Goal: Information Seeking & Learning: Check status

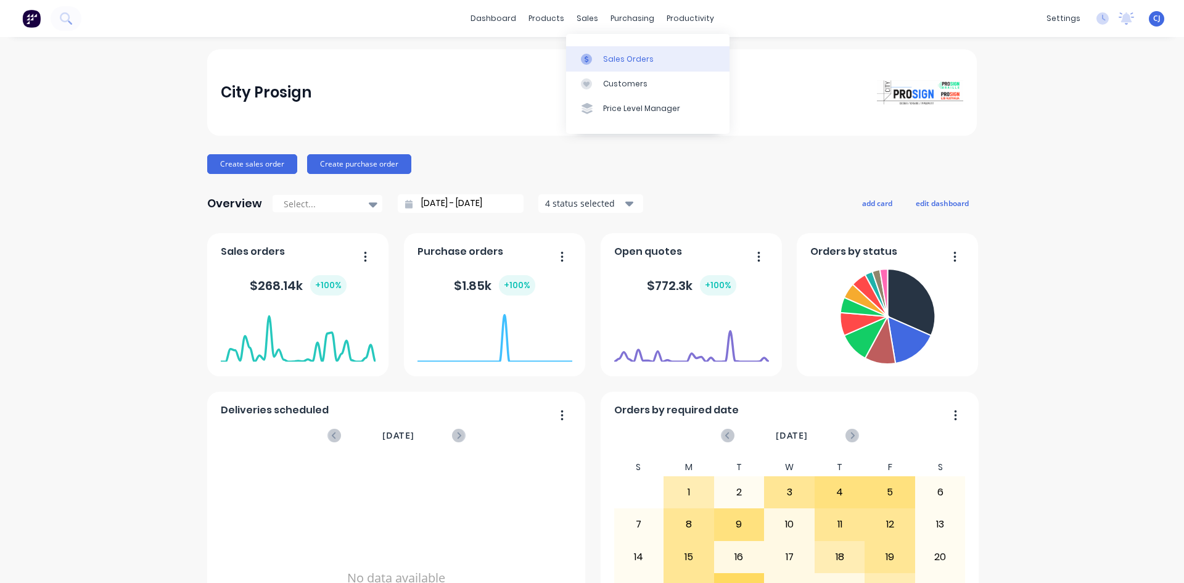
click at [603, 52] on link "Sales Orders" at bounding box center [647, 58] width 163 height 25
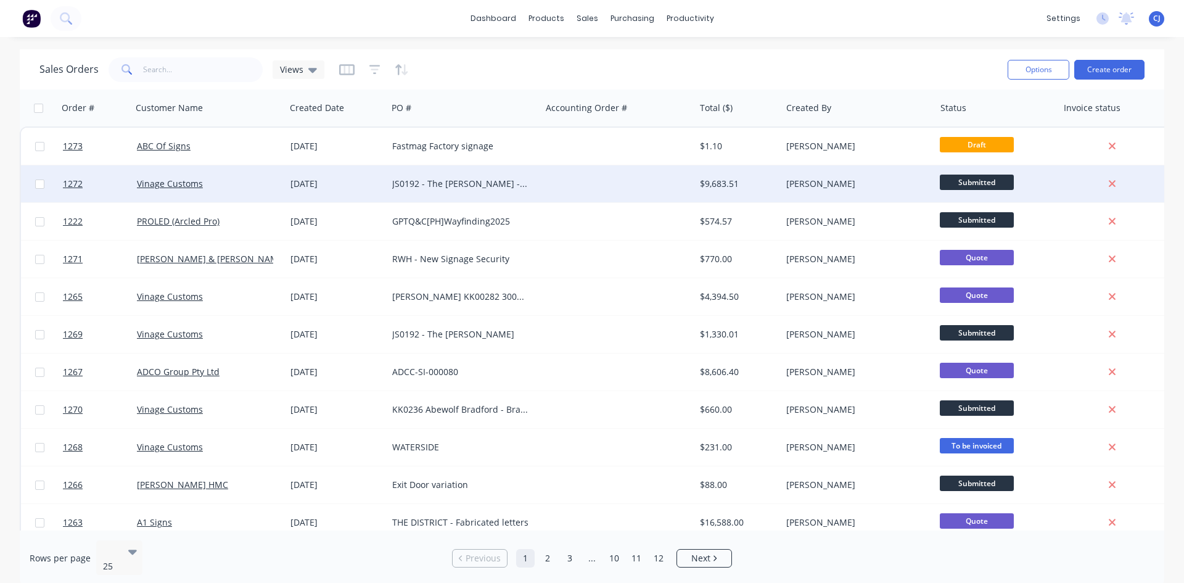
click at [487, 179] on div "JS0192 - The [PERSON_NAME] - FRV" at bounding box center [460, 184] width 137 height 12
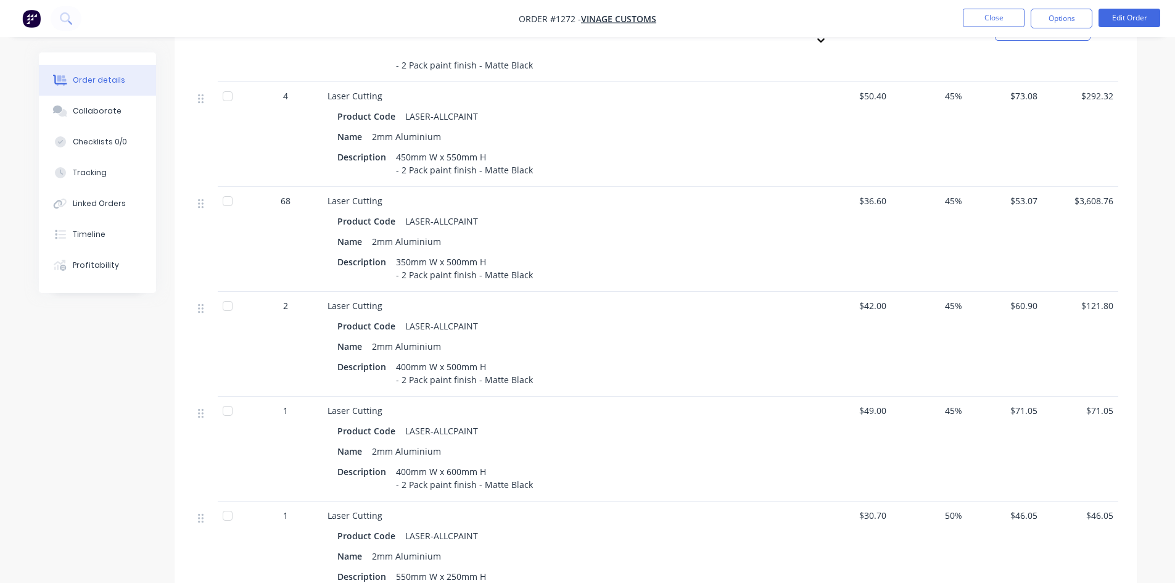
scroll to position [555, 0]
click at [990, 7] on nav "Order #1272 - Vinage Customs Close Options Edit Order" at bounding box center [587, 18] width 1175 height 37
click at [989, 13] on button "Close" at bounding box center [994, 18] width 62 height 19
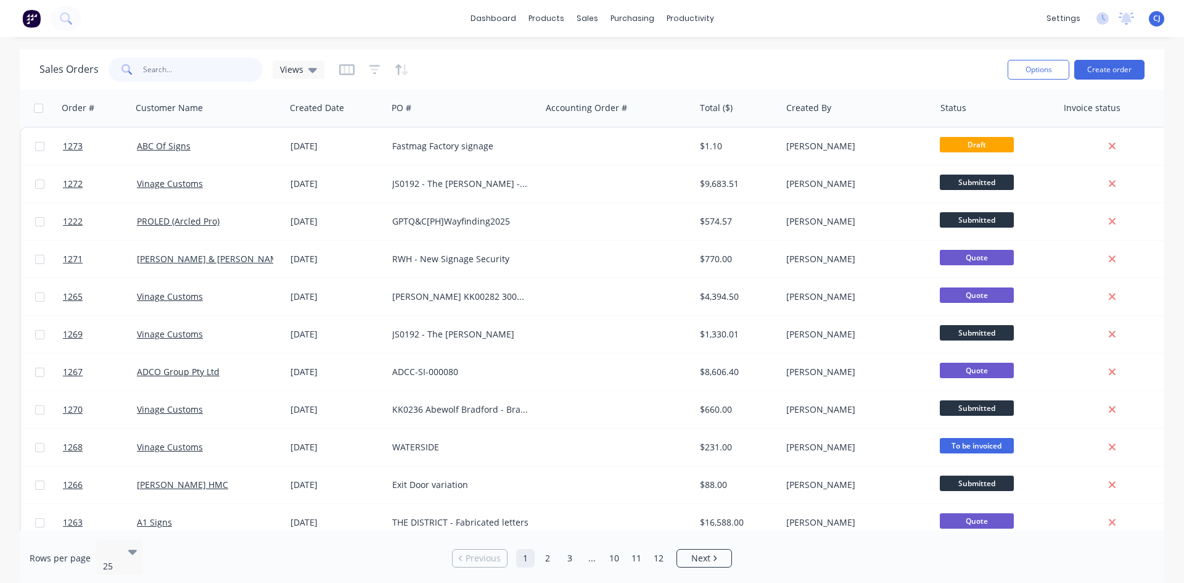
click at [181, 77] on input "text" at bounding box center [203, 69] width 120 height 25
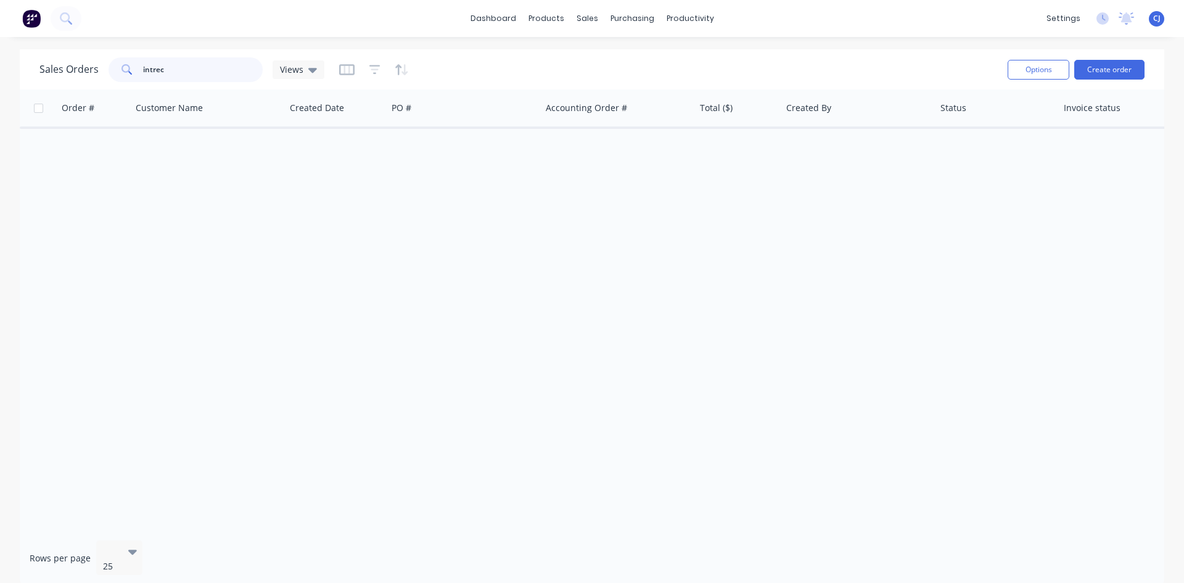
click at [155, 71] on input "intrec" at bounding box center [203, 69] width 120 height 25
type input "interec"
click at [308, 70] on icon at bounding box center [312, 70] width 9 height 5
click at [309, 199] on button "Archive" at bounding box center [346, 199] width 141 height 14
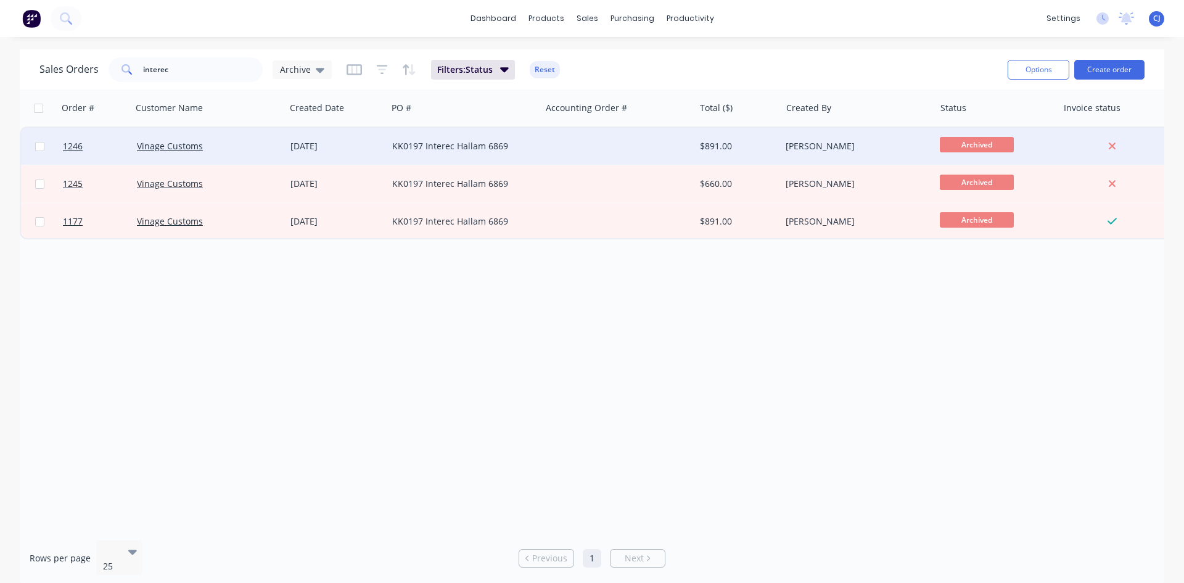
click at [416, 160] on div "KK0197 Interec Hallam 6869" at bounding box center [464, 146] width 154 height 37
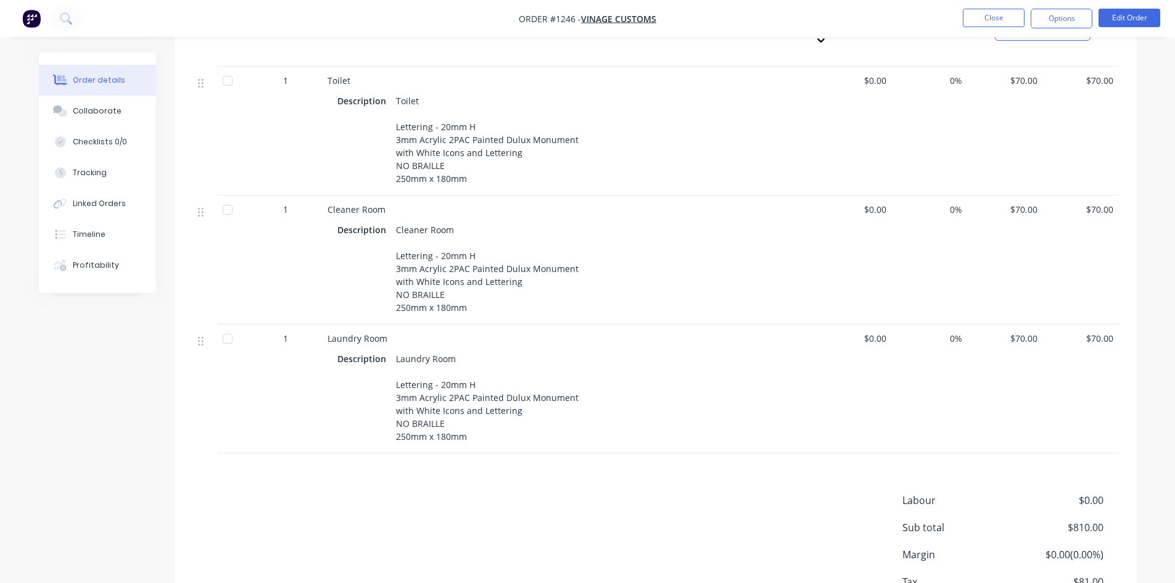
scroll to position [1095, 0]
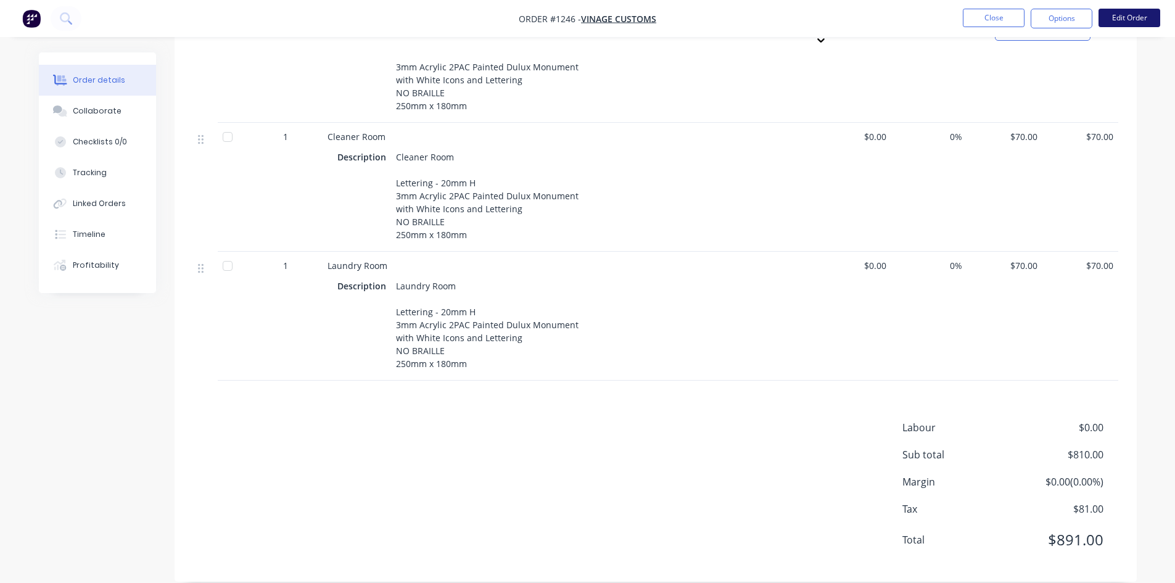
click at [1140, 19] on button "Edit Order" at bounding box center [1129, 18] width 62 height 19
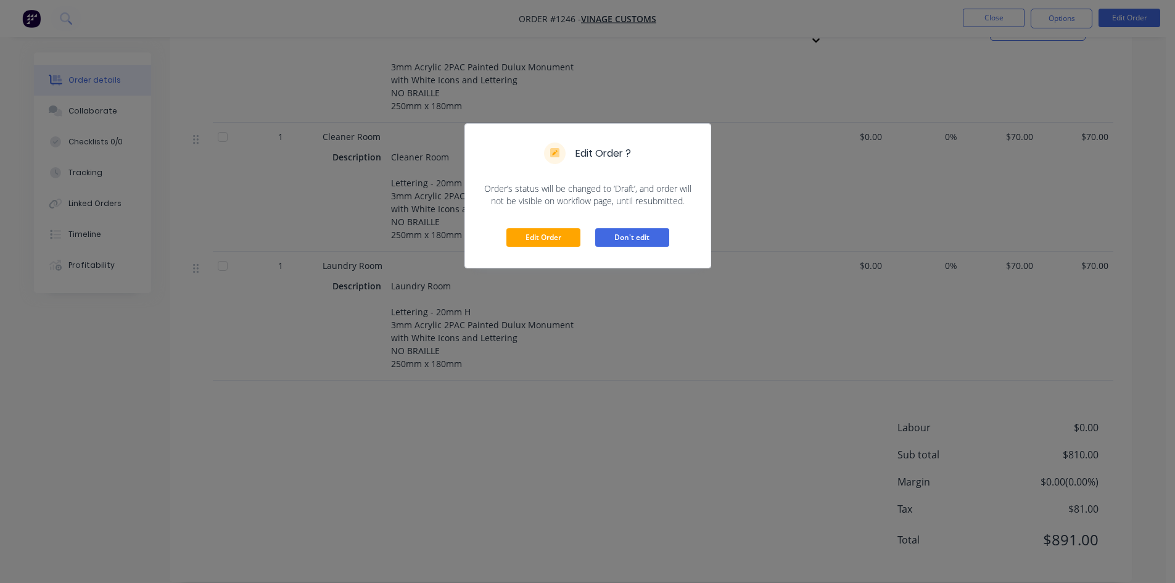
click at [617, 242] on button "Don't edit" at bounding box center [632, 237] width 74 height 19
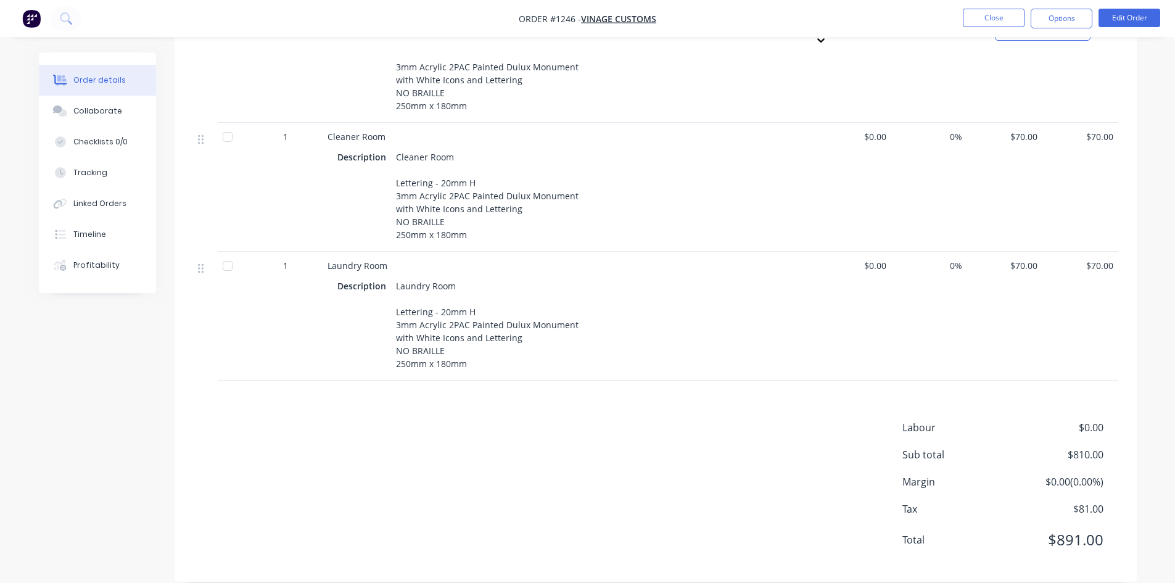
click at [1055, 31] on nav "Order #1246 - Vinage Customs Close Options Edit Order" at bounding box center [587, 18] width 1175 height 37
click at [1056, 18] on button "Options" at bounding box center [1061, 19] width 62 height 20
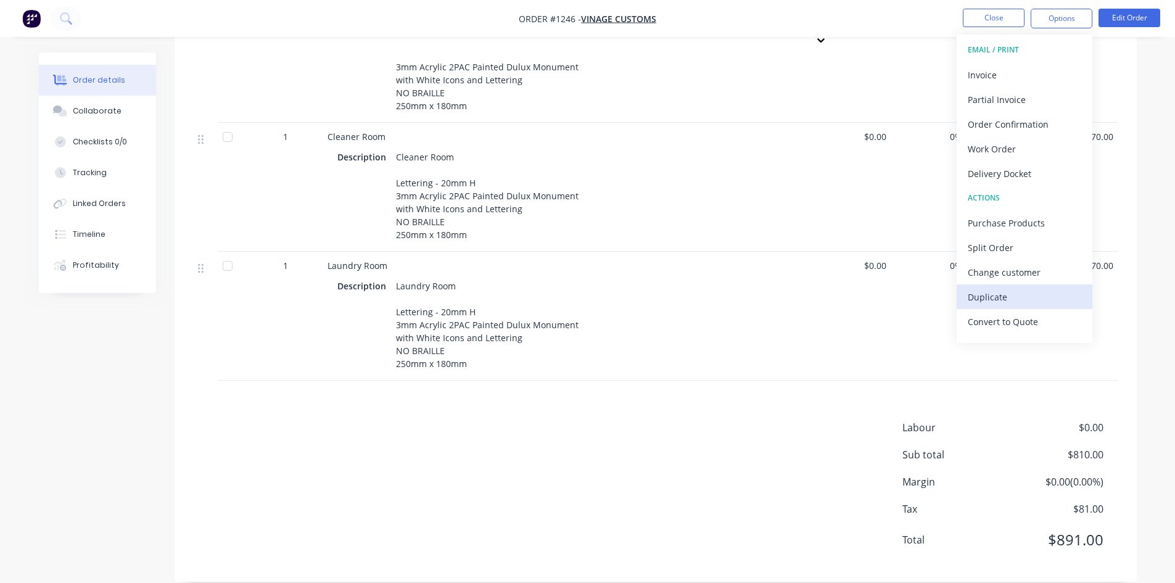
click at [981, 294] on div "Duplicate" at bounding box center [1024, 297] width 113 height 18
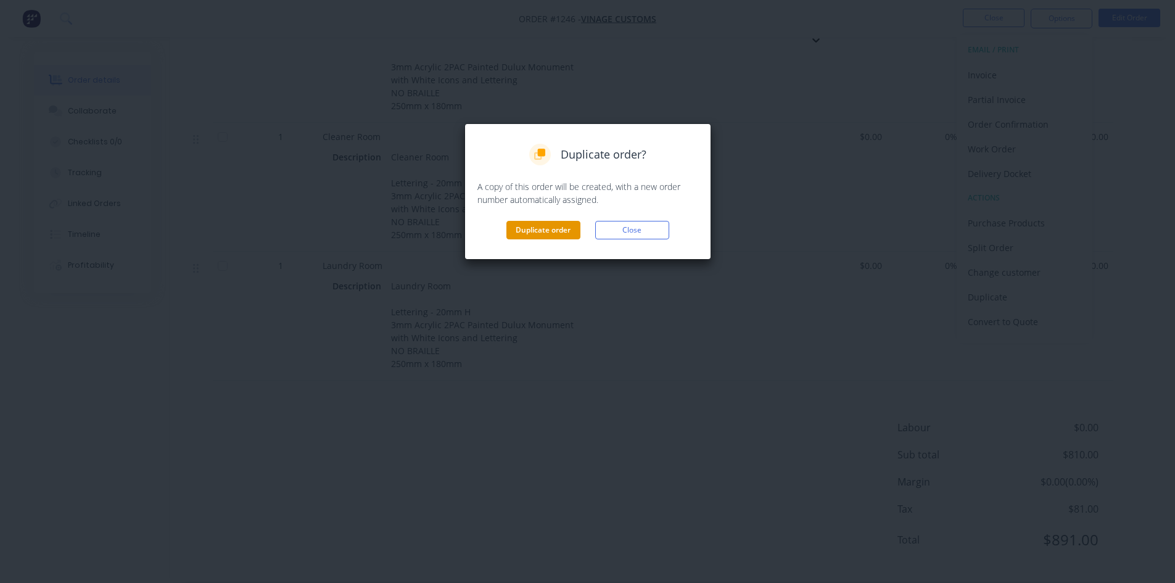
click at [566, 234] on button "Duplicate order" at bounding box center [543, 230] width 74 height 19
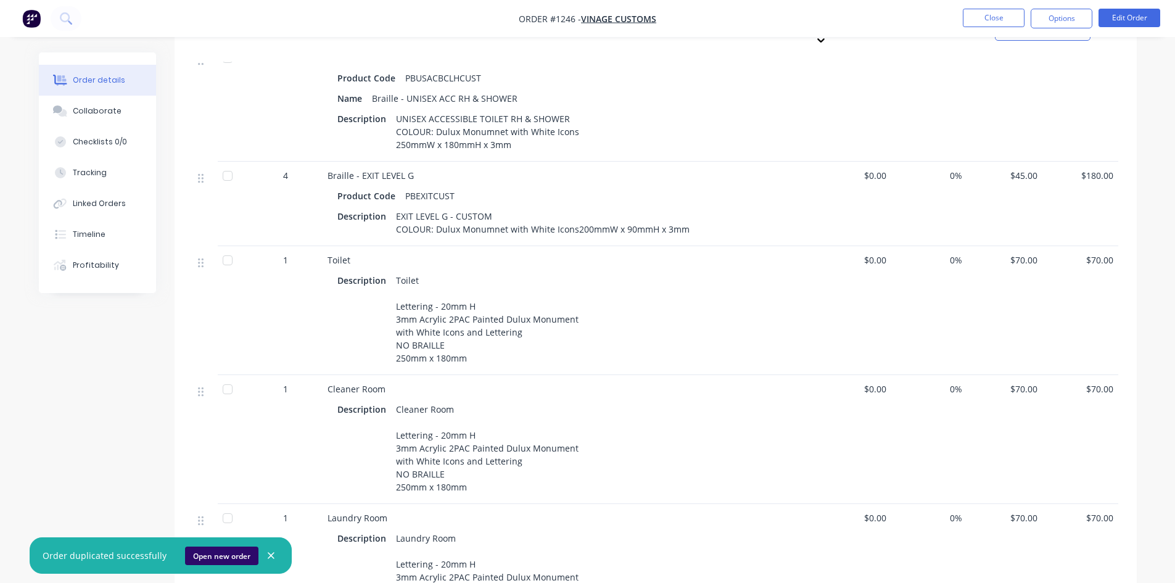
scroll to position [786, 0]
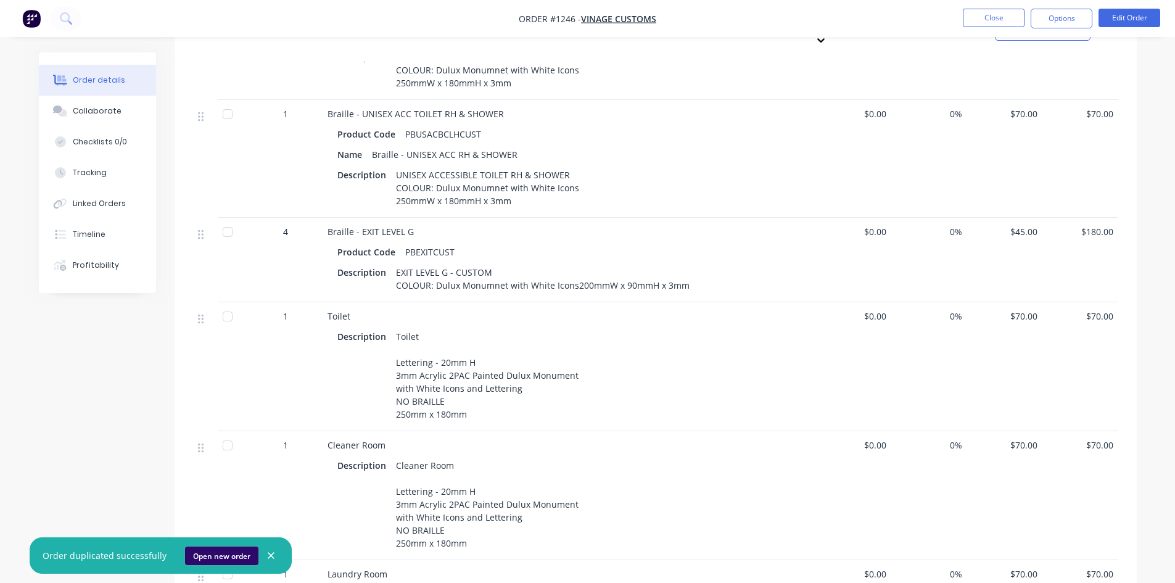
click at [239, 549] on button "Open new order" at bounding box center [221, 555] width 73 height 19
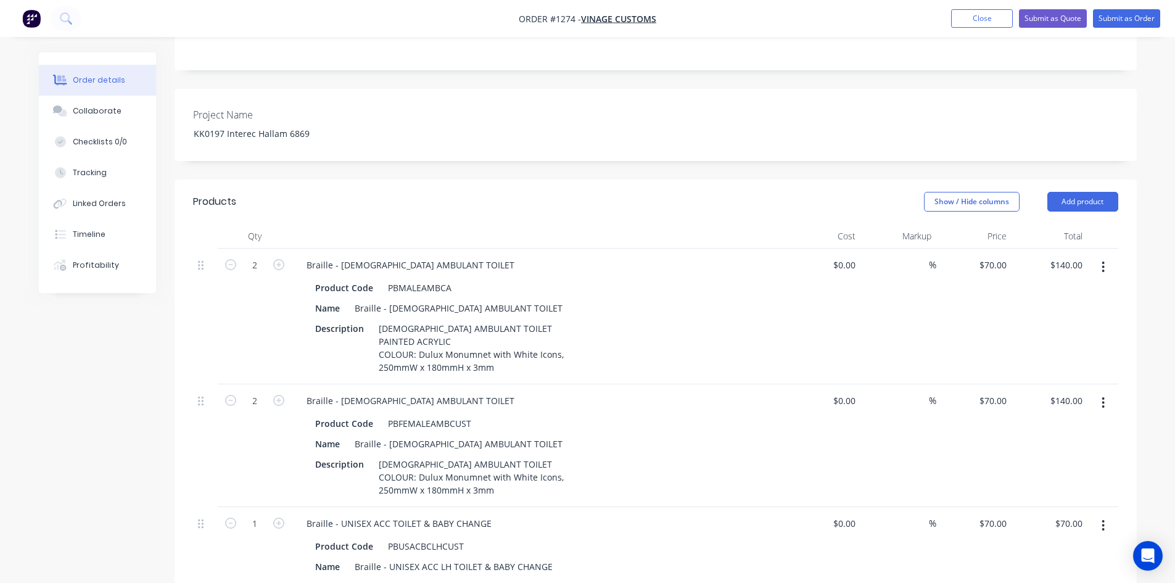
scroll to position [308, 0]
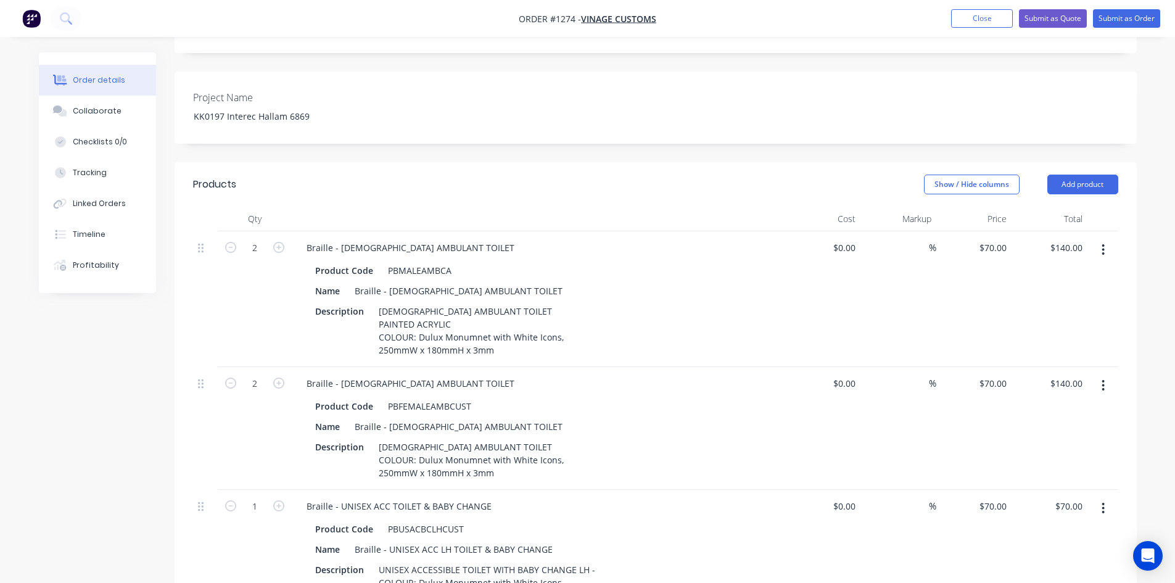
click at [1101, 243] on icon "button" at bounding box center [1102, 250] width 3 height 14
click at [1035, 347] on div "Delete" at bounding box center [1059, 356] width 95 height 18
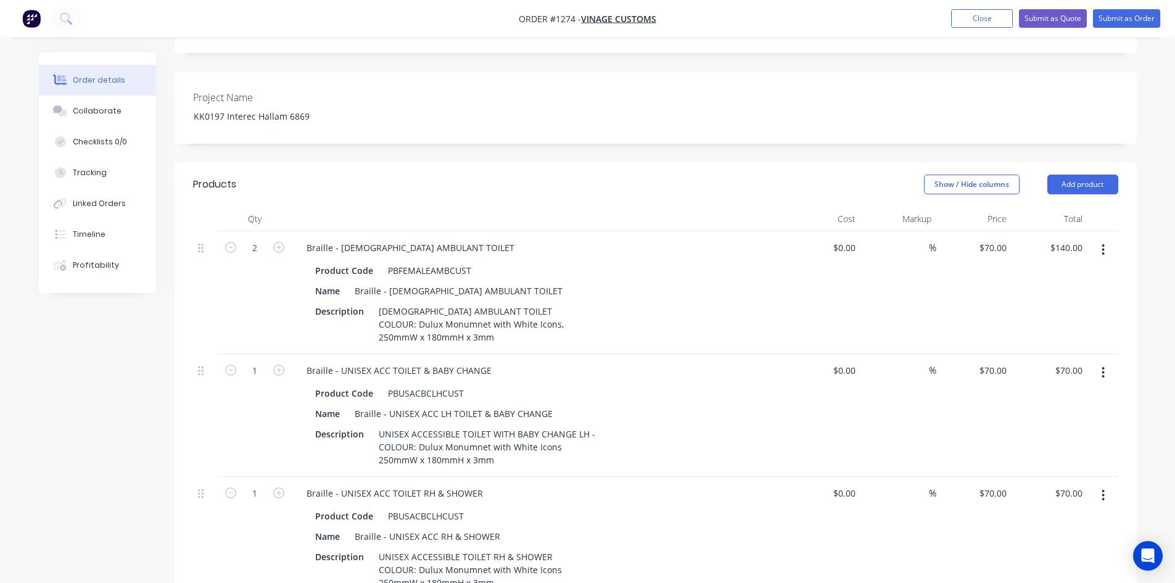
click at [1098, 239] on button "button" at bounding box center [1102, 250] width 29 height 22
click at [1044, 347] on div "Delete" at bounding box center [1059, 356] width 95 height 18
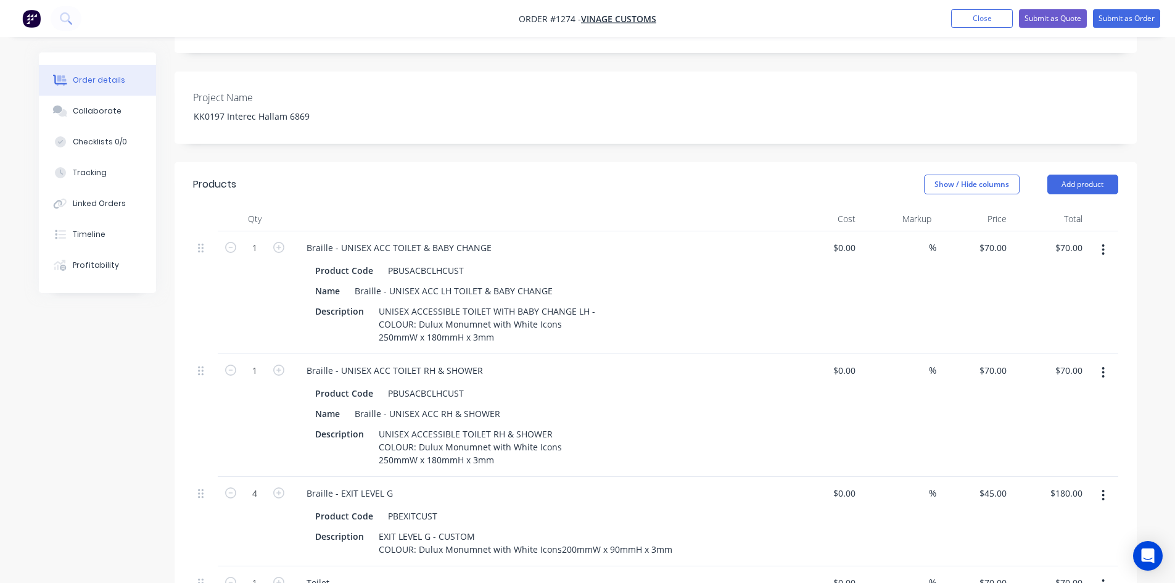
click at [1099, 239] on button "button" at bounding box center [1102, 250] width 29 height 22
click at [1057, 347] on div "Delete" at bounding box center [1059, 356] width 95 height 18
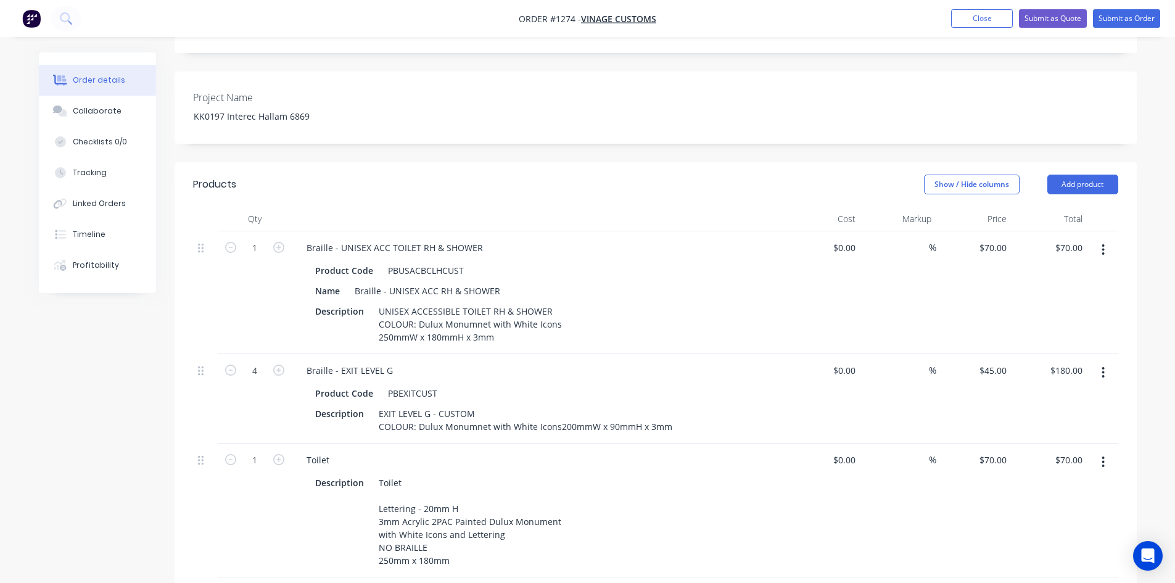
click at [1098, 239] on button "button" at bounding box center [1102, 250] width 29 height 22
click at [1069, 347] on div "Delete" at bounding box center [1059, 356] width 95 height 18
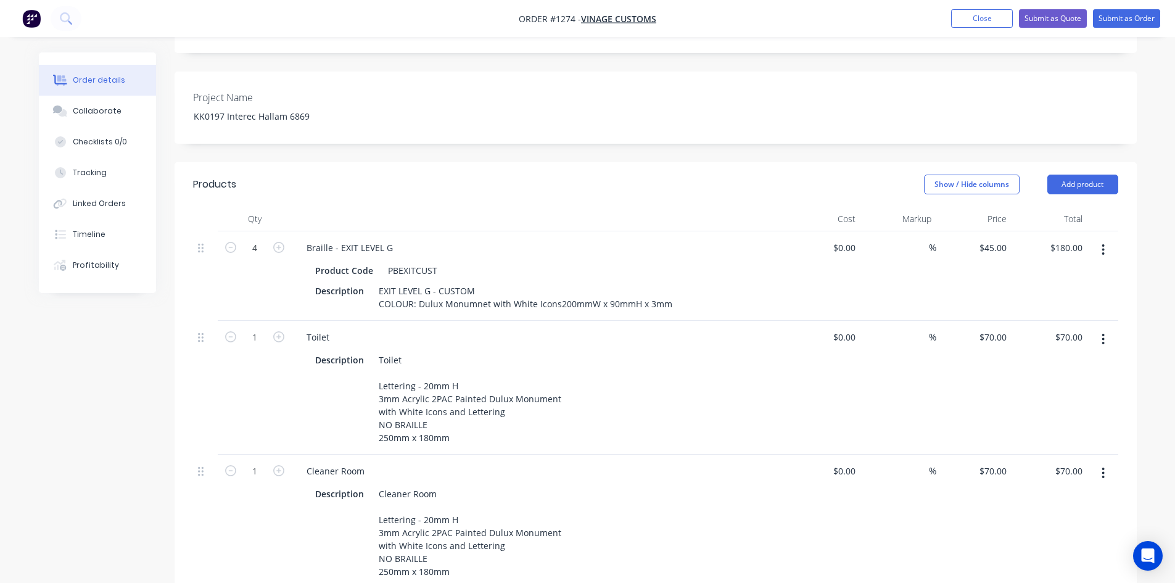
click at [1107, 239] on button "button" at bounding box center [1102, 250] width 29 height 22
click at [1056, 347] on div "Delete" at bounding box center [1059, 356] width 95 height 18
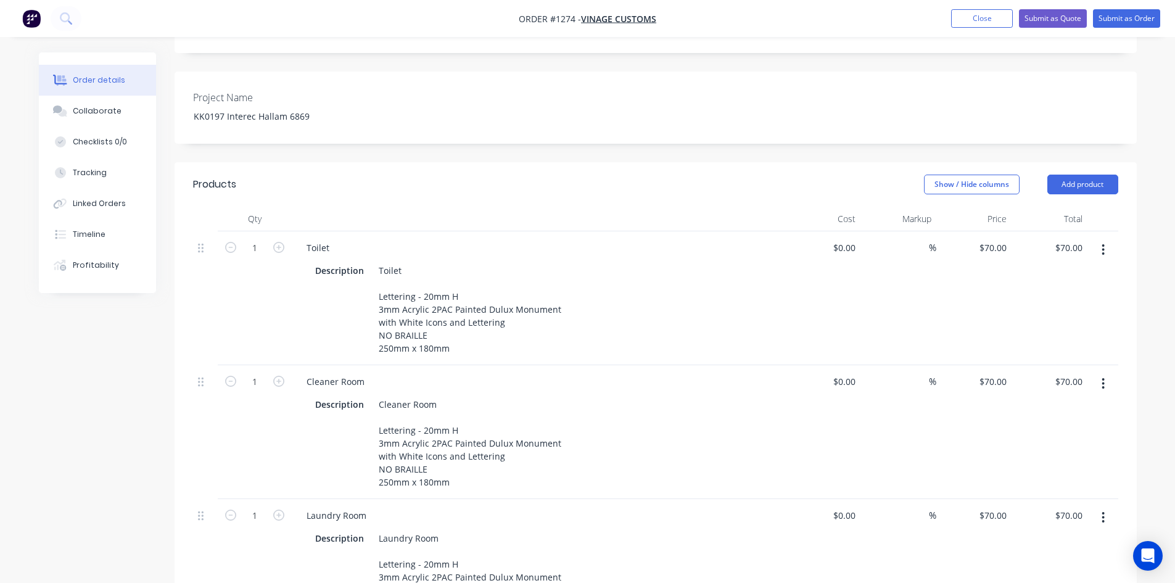
click at [1100, 372] on button "button" at bounding box center [1102, 383] width 29 height 22
click at [1055, 481] on div "Delete" at bounding box center [1059, 490] width 95 height 18
click at [1100, 372] on button "button" at bounding box center [1102, 383] width 29 height 22
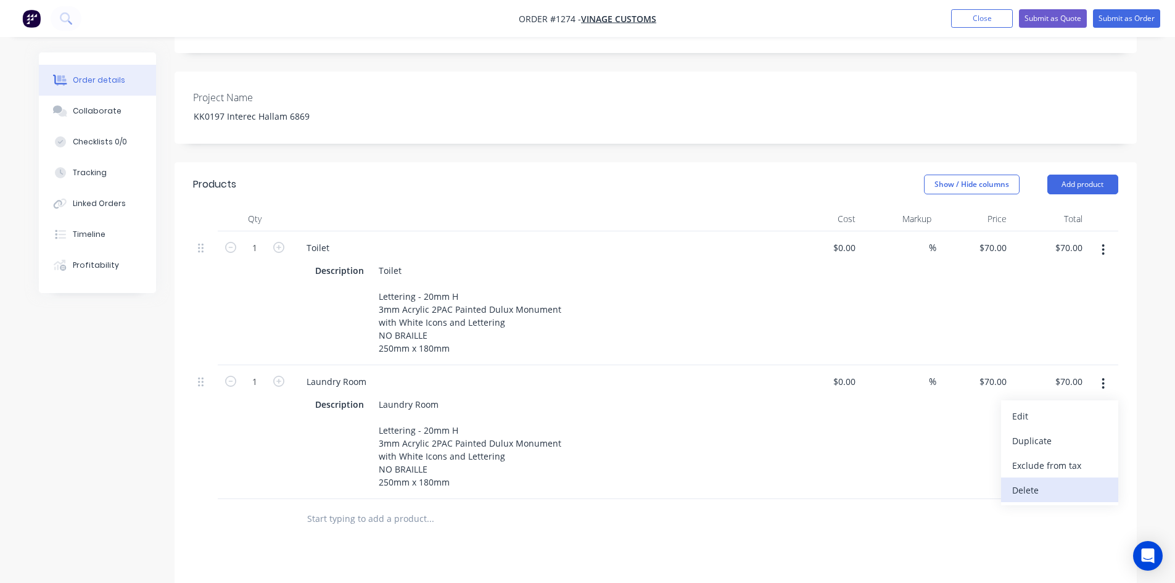
click at [1034, 481] on div "Delete" at bounding box center [1059, 490] width 95 height 18
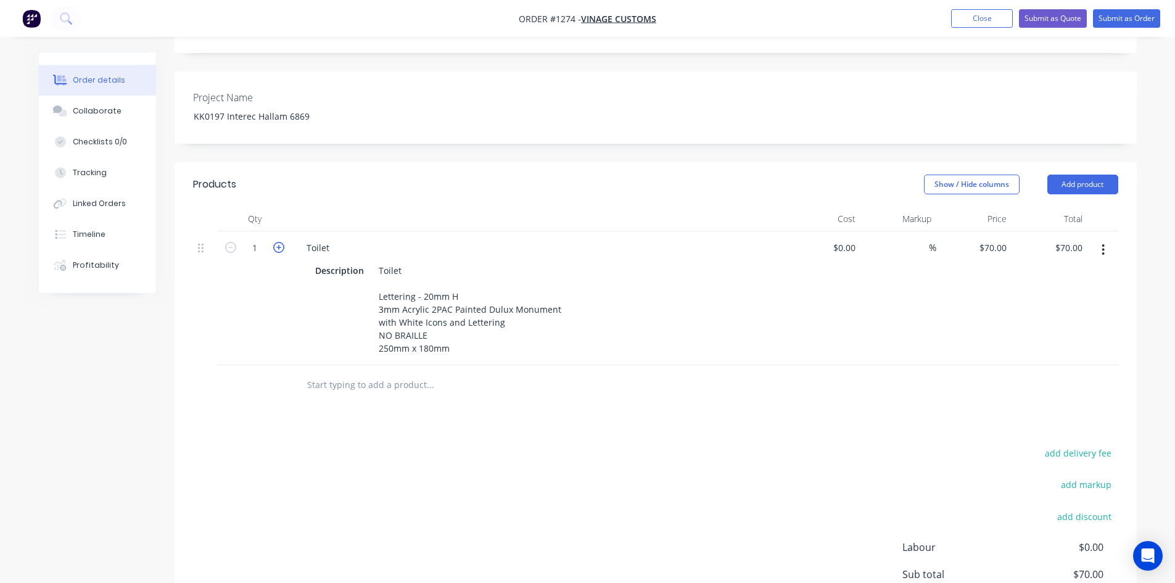
click at [279, 242] on icon "button" at bounding box center [278, 247] width 11 height 11
type input "2"
type input "$140.00"
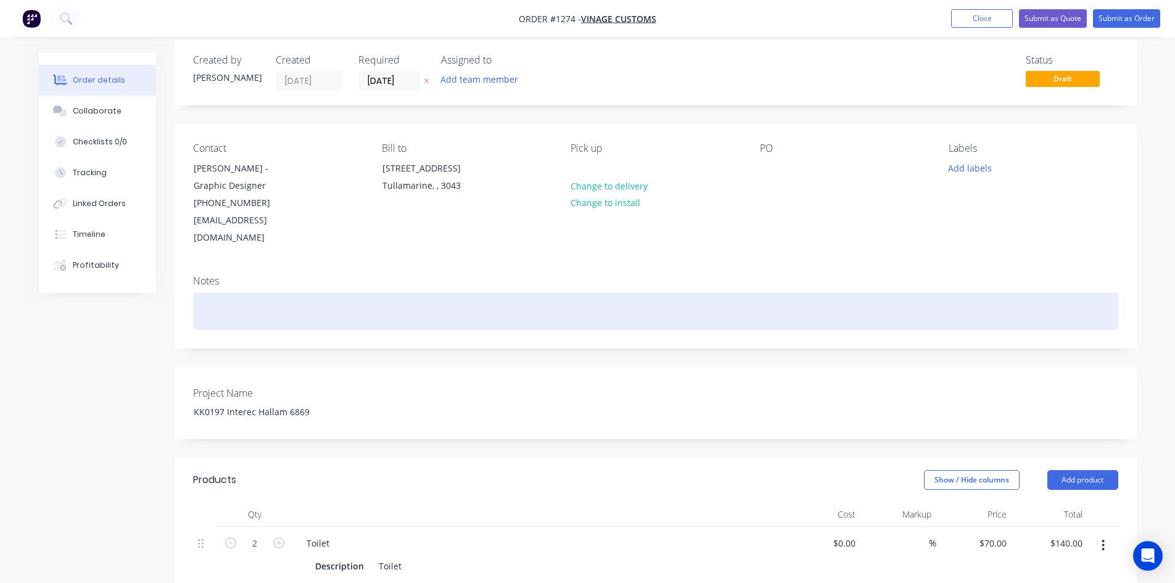
scroll to position [0, 0]
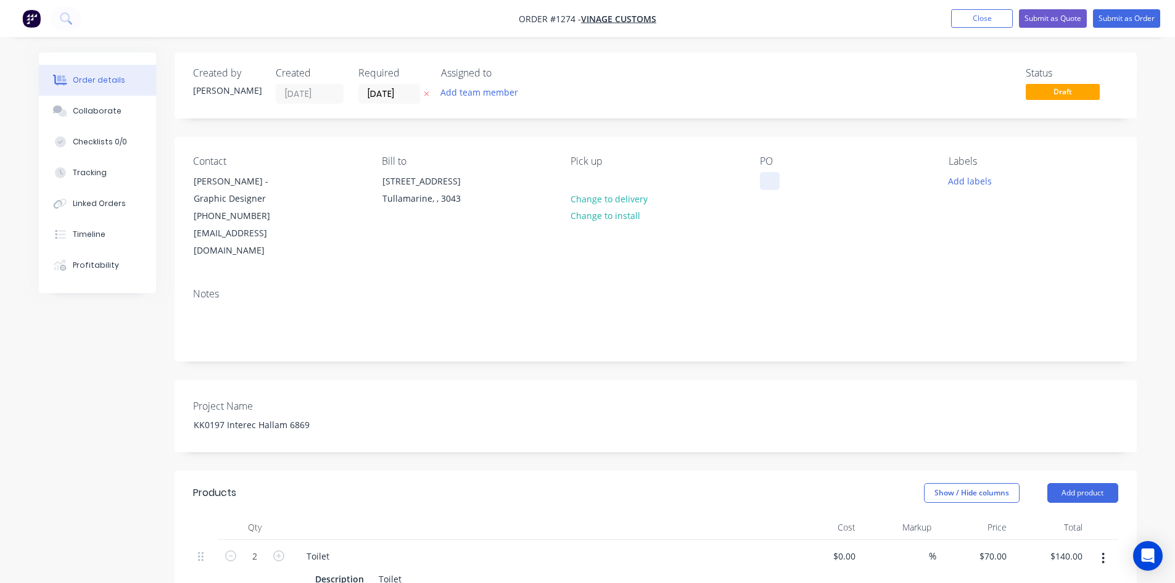
click at [770, 181] on div at bounding box center [770, 181] width 20 height 18
paste div
click at [367, 93] on input "[DATE]" at bounding box center [389, 93] width 60 height 19
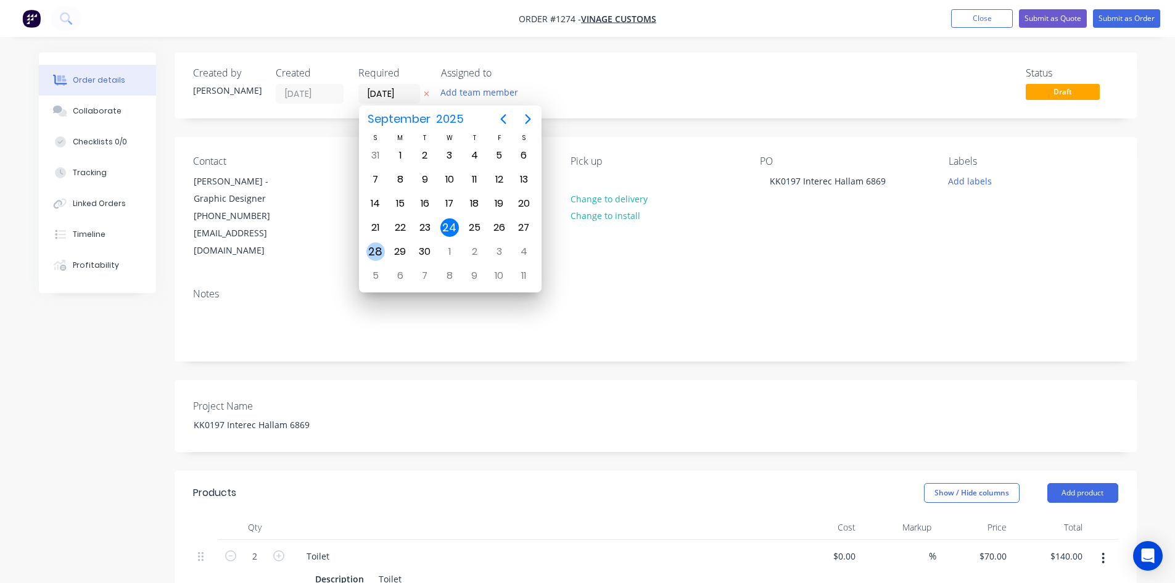
click at [377, 250] on div "28" at bounding box center [375, 251] width 19 height 19
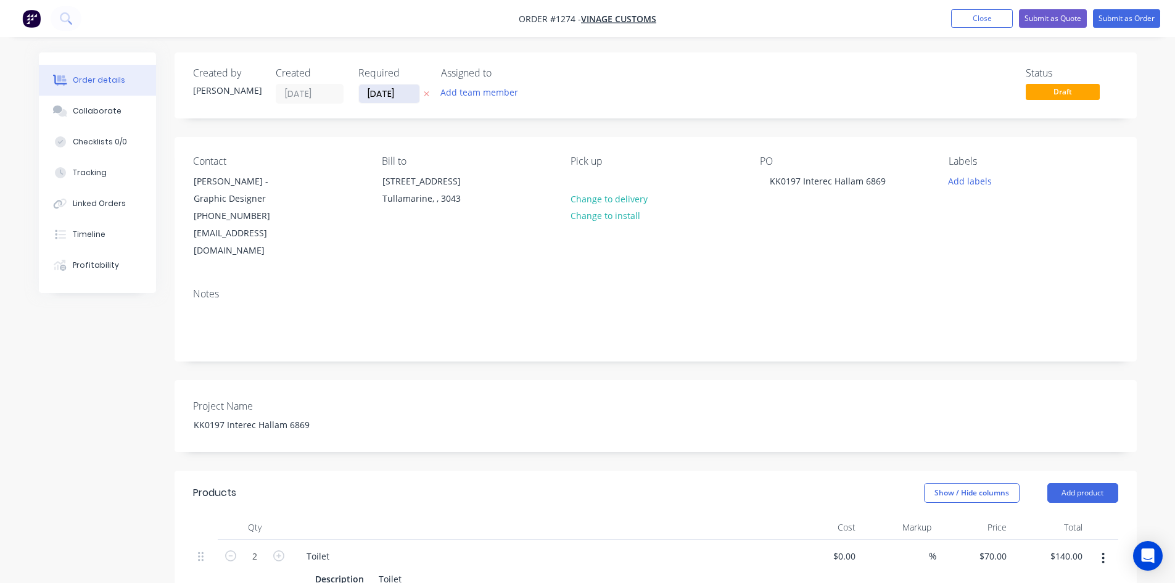
click at [393, 93] on input "[DATE]" at bounding box center [389, 93] width 60 height 19
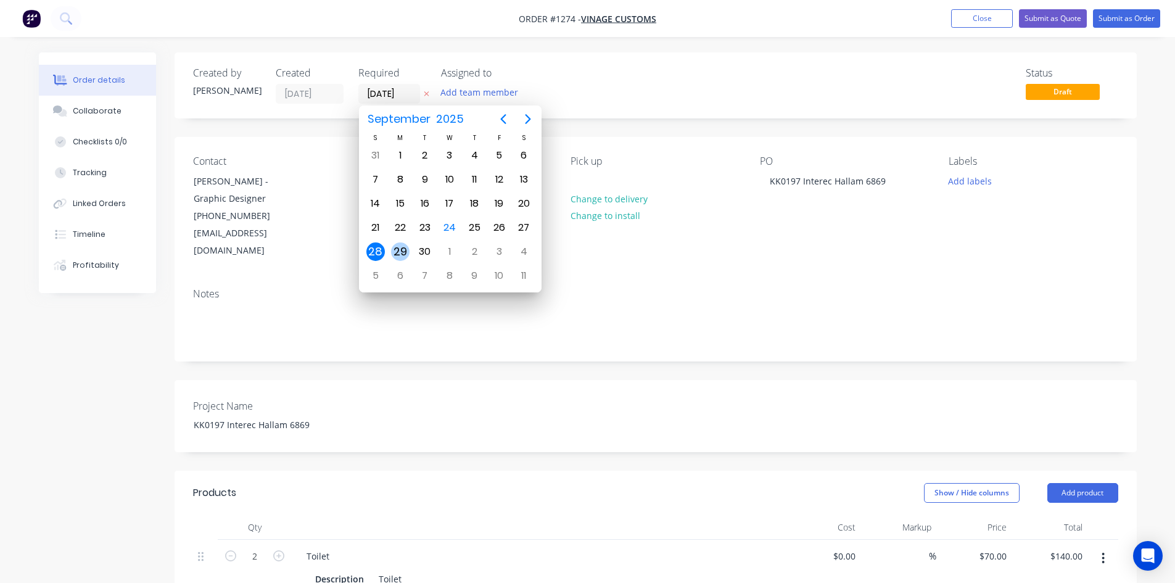
click at [403, 244] on div "29" at bounding box center [400, 251] width 19 height 19
type input "[DATE]"
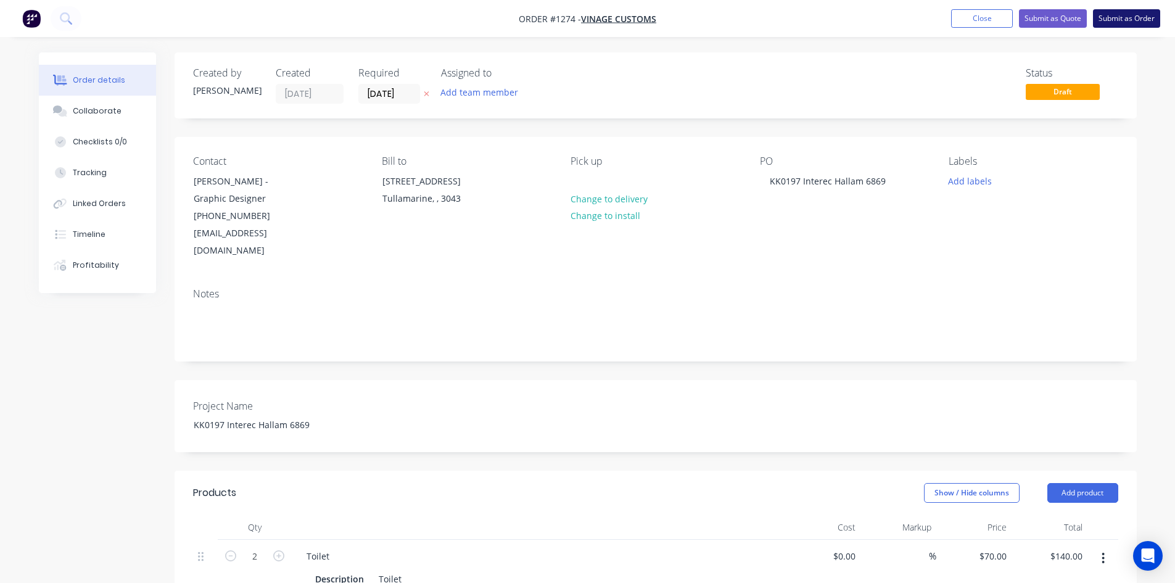
click at [1155, 19] on button "Submit as Order" at bounding box center [1126, 18] width 67 height 19
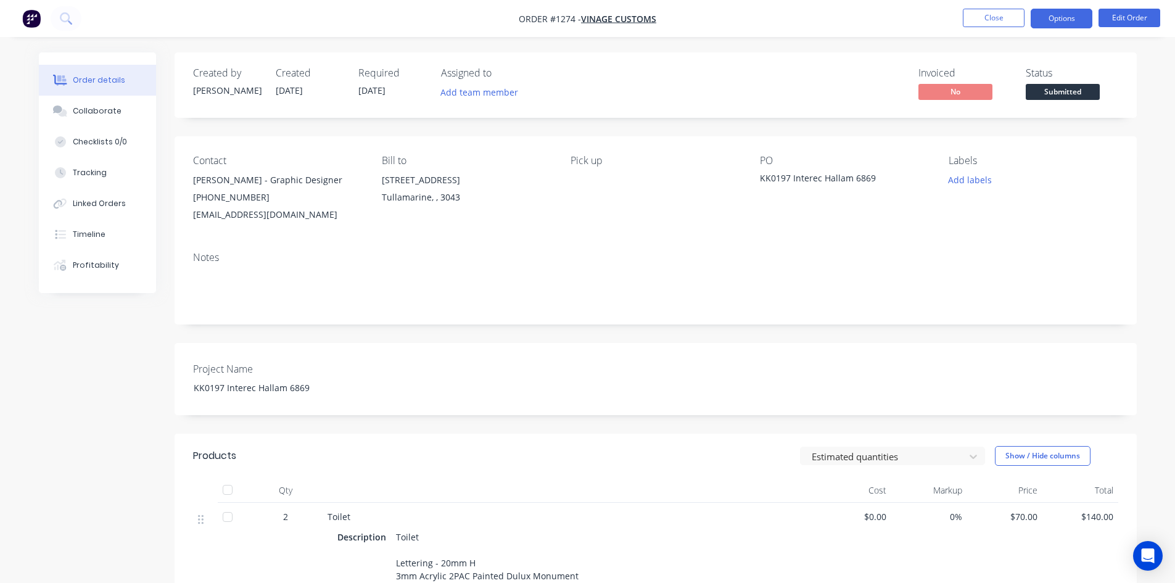
click at [1048, 23] on button "Options" at bounding box center [1061, 19] width 62 height 20
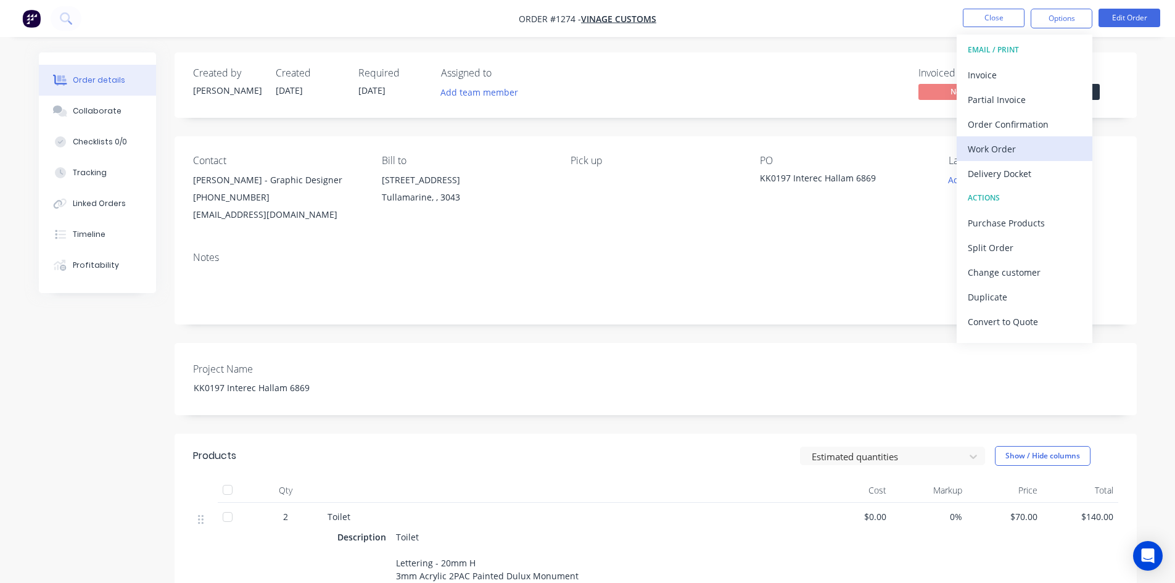
click at [1044, 142] on div "Work Order" at bounding box center [1024, 149] width 113 height 18
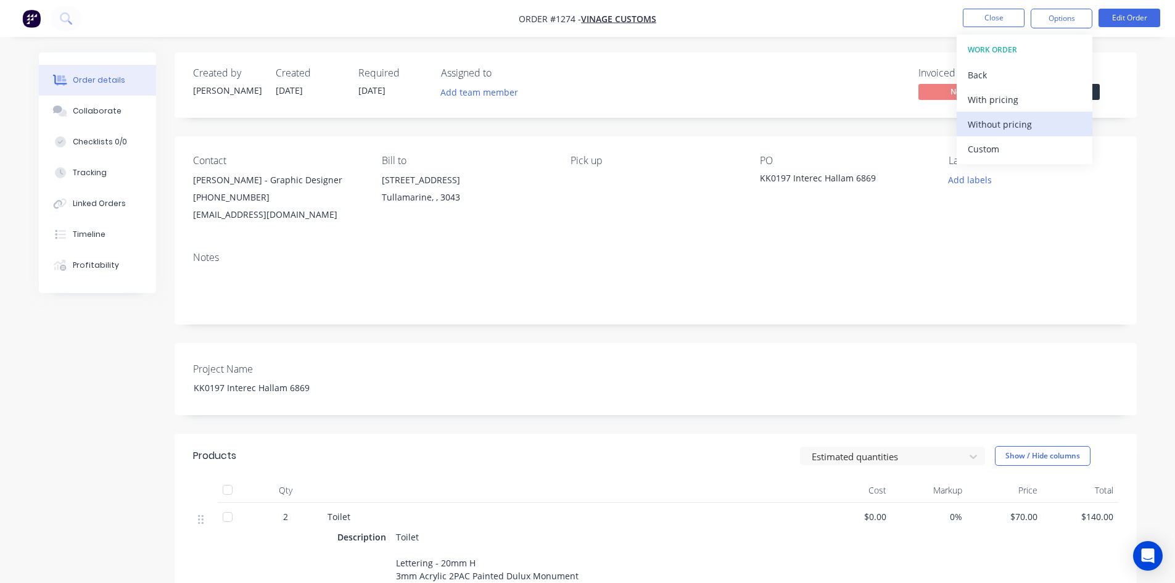
click at [1038, 124] on div "Without pricing" at bounding box center [1024, 124] width 113 height 18
click at [607, 258] on div "Notes" at bounding box center [655, 258] width 925 height 12
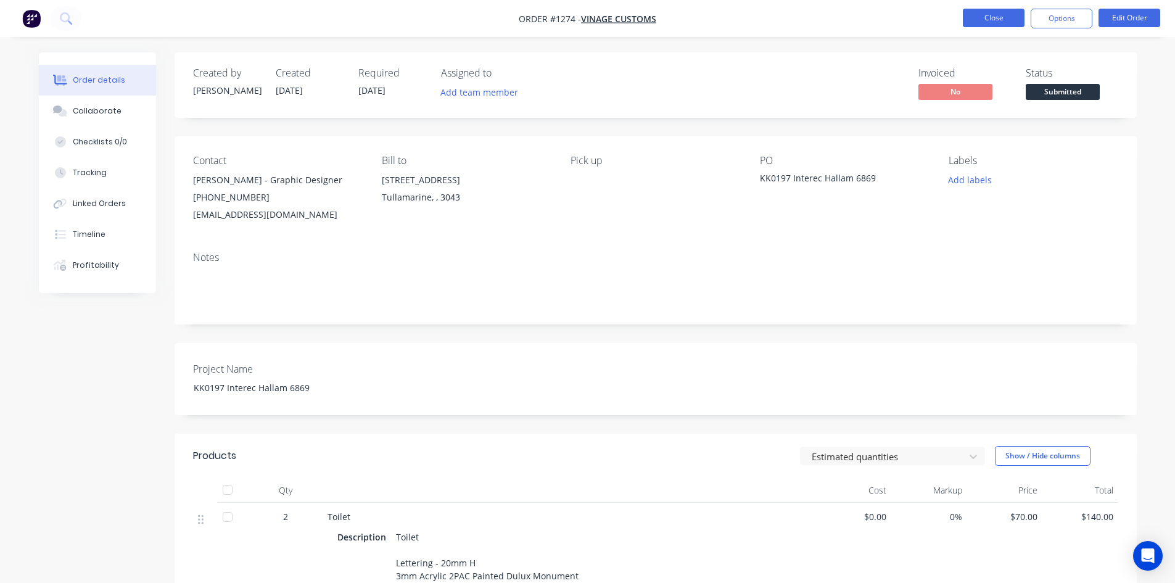
click at [1000, 23] on button "Close" at bounding box center [994, 18] width 62 height 19
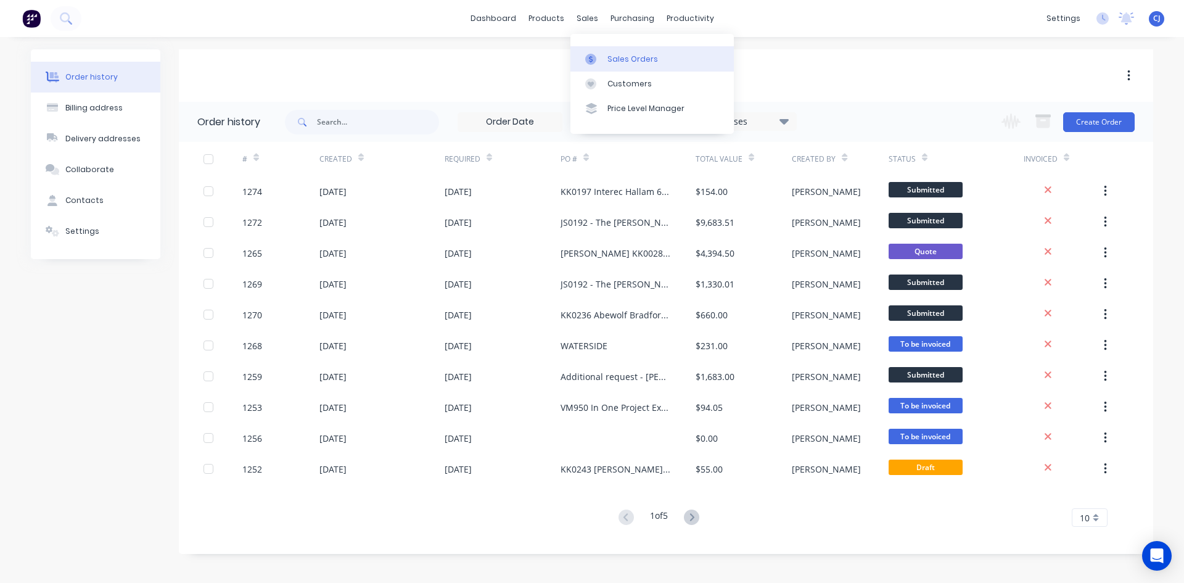
click at [595, 46] on link "Sales Orders" at bounding box center [651, 58] width 163 height 25
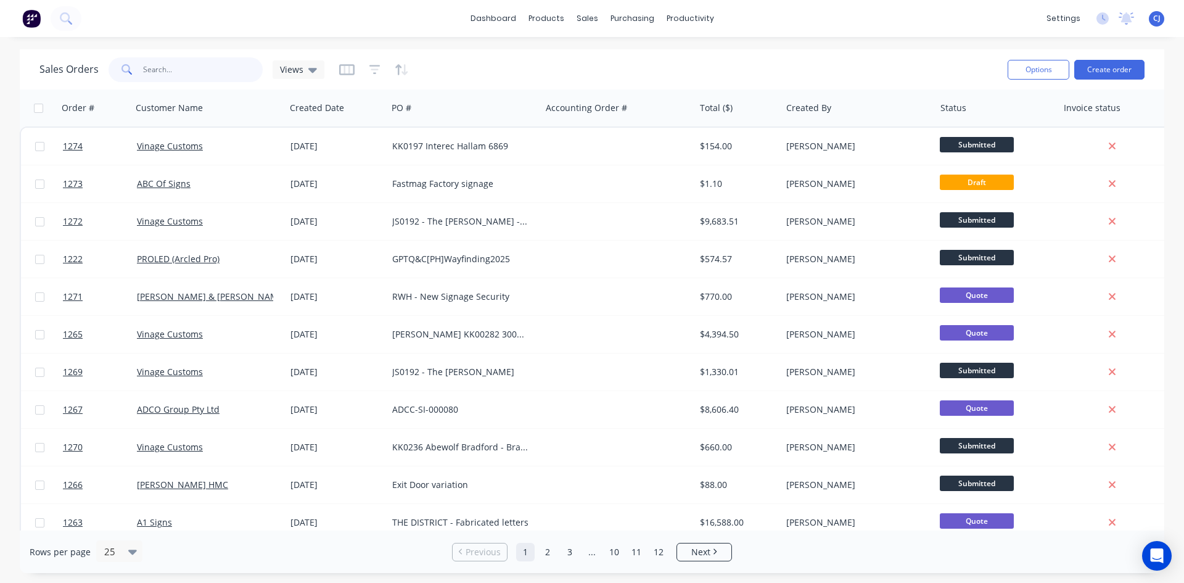
click at [163, 62] on input "text" at bounding box center [203, 69] width 120 height 25
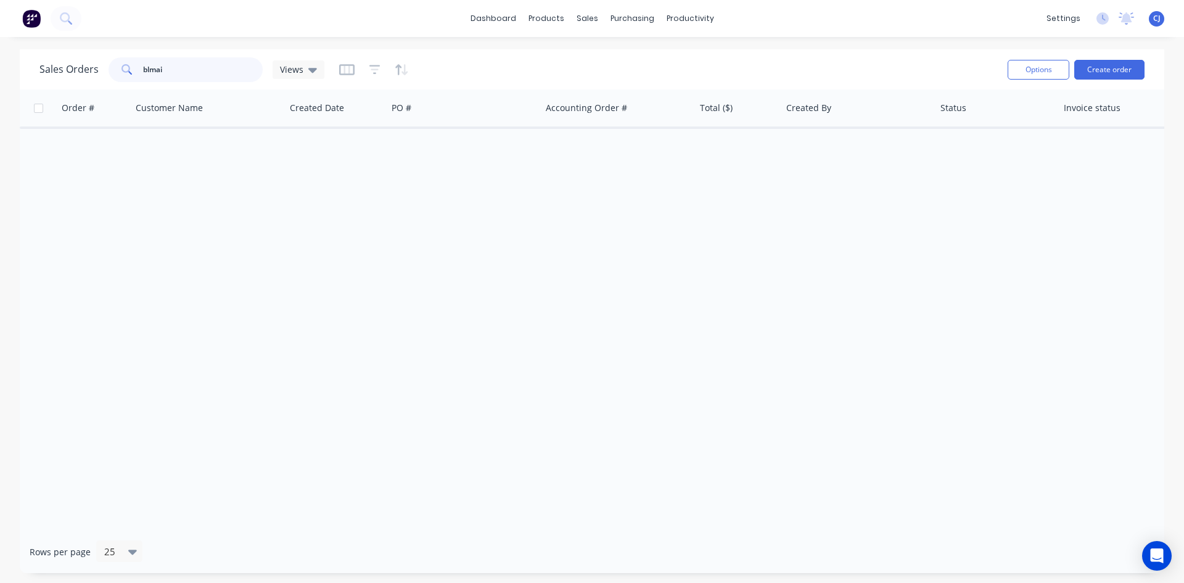
drag, startPoint x: 171, startPoint y: 68, endPoint x: 103, endPoint y: 60, distance: 68.3
click at [103, 60] on div "Sales Orders blmai Views" at bounding box center [181, 69] width 285 height 25
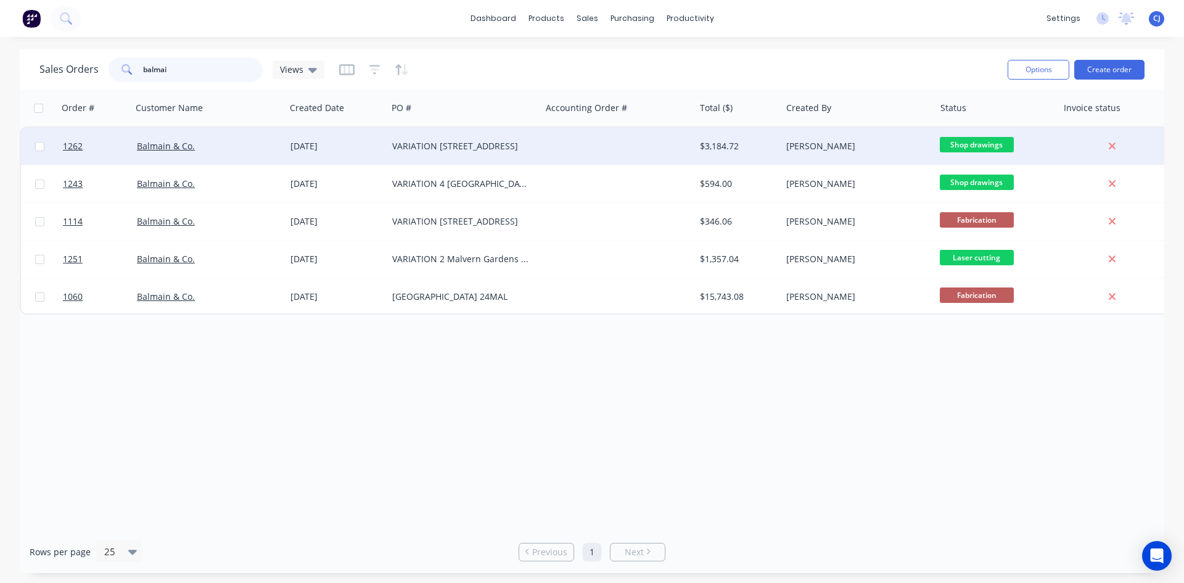
type input "balmai"
click at [481, 152] on div "VARIATION [STREET_ADDRESS]" at bounding box center [464, 146] width 154 height 37
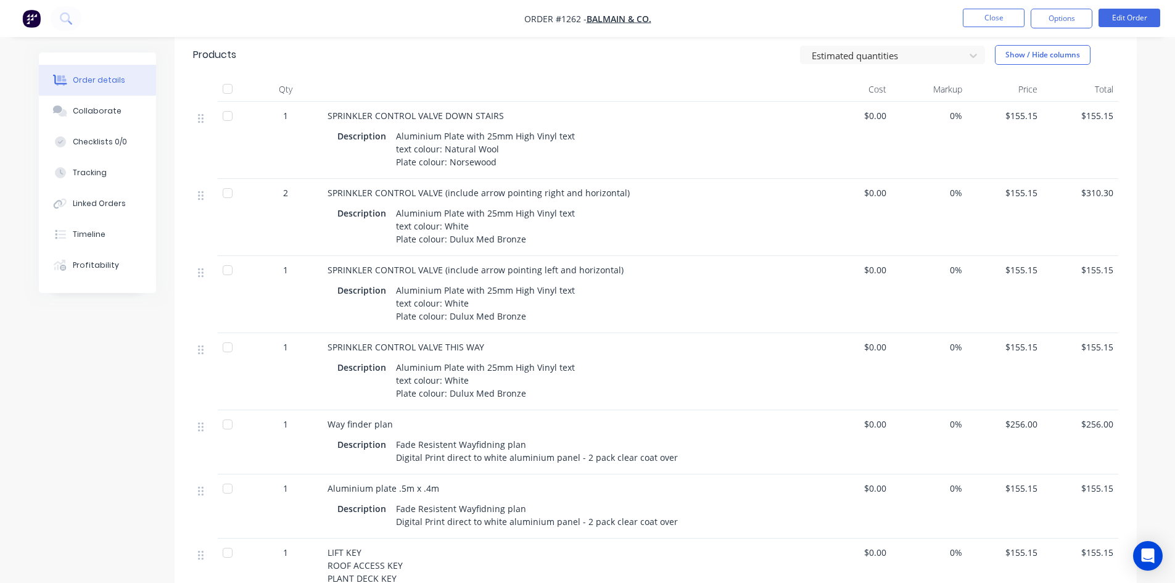
scroll to position [555, 0]
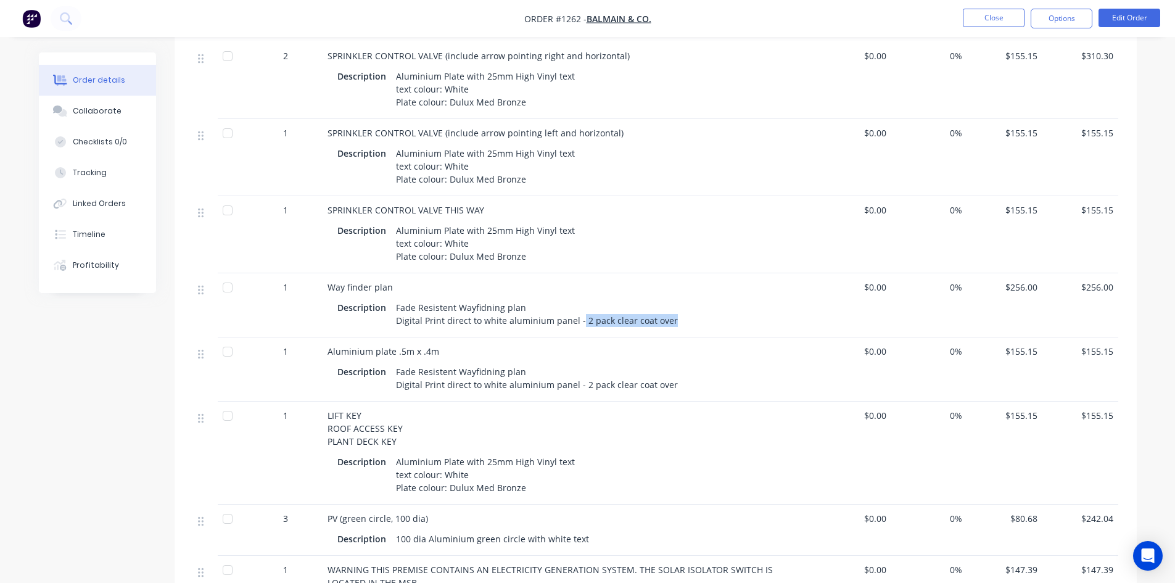
drag, startPoint x: 578, startPoint y: 318, endPoint x: 672, endPoint y: 331, distance: 94.5
click at [672, 331] on div "Way finder plan Description Fade Resistent Wayfidning plan Digital Print direct…" at bounding box center [569, 305] width 493 height 64
click at [576, 385] on div "Fade Resistent Wayfidning plan Digital Print direct to white aluminium panel - …" at bounding box center [537, 378] width 292 height 31
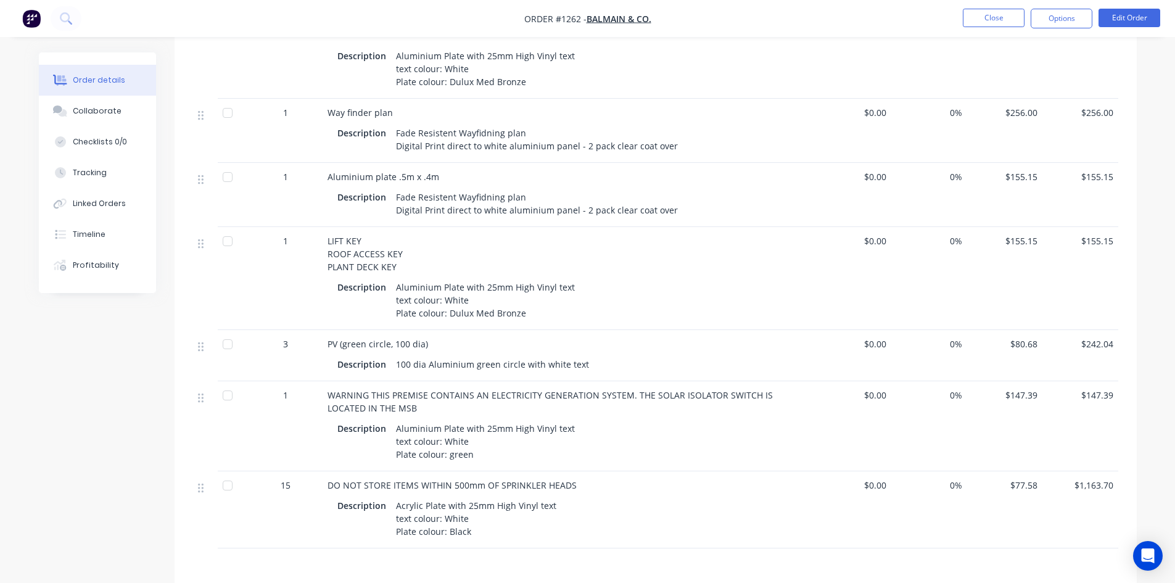
scroll to position [802, 0]
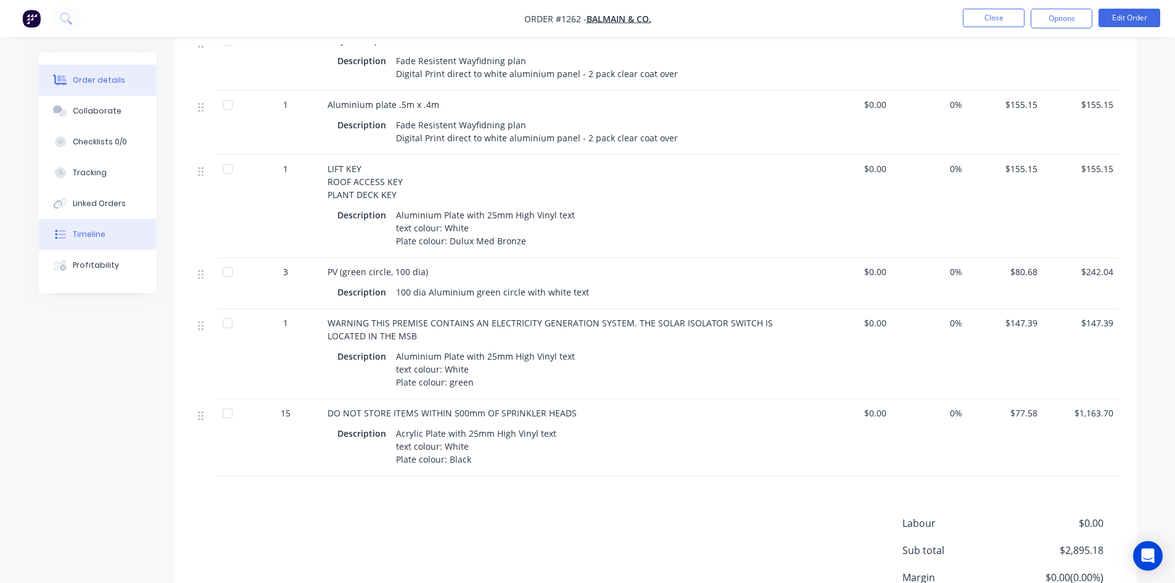
click at [76, 234] on div "Timeline" at bounding box center [89, 234] width 33 height 11
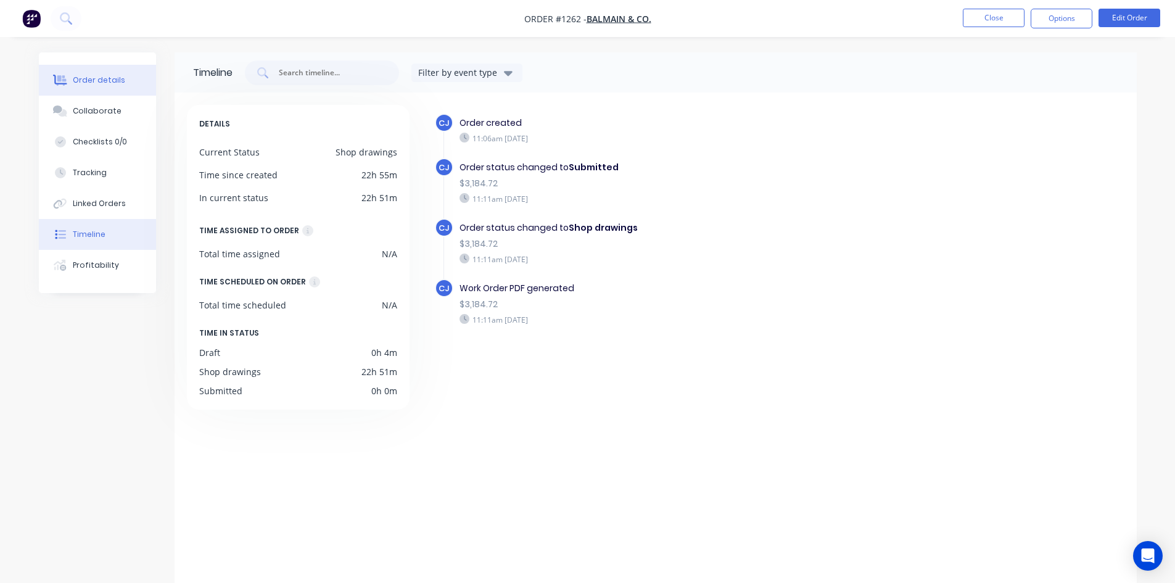
click at [99, 91] on button "Order details" at bounding box center [97, 80] width 117 height 31
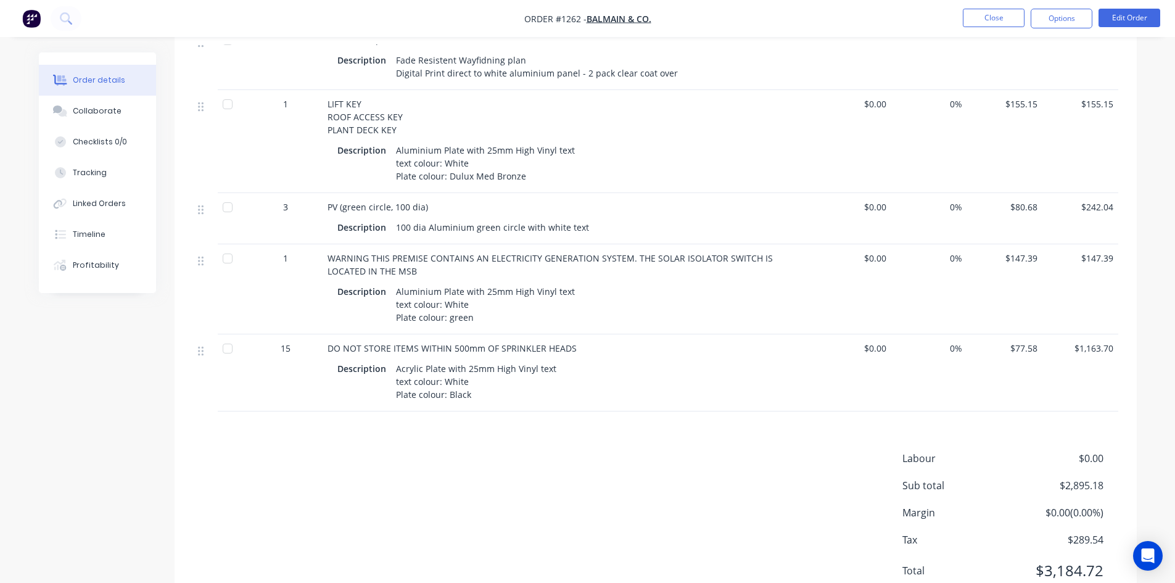
scroll to position [915, 0]
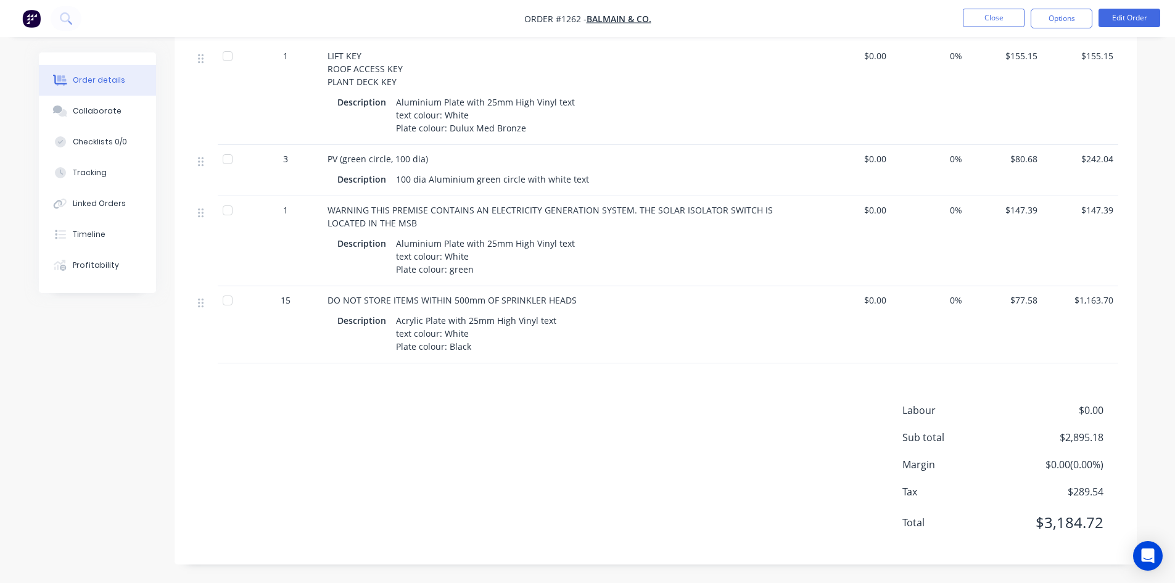
click at [524, 399] on div "Products Estimated quantities Show / Hide columns Qty Cost Markup Price Total 1…" at bounding box center [656, 50] width 962 height 1028
drag, startPoint x: 470, startPoint y: 347, endPoint x: 393, endPoint y: 320, distance: 81.1
click at [393, 320] on div "Acrylic Plate with 25mm High Vinyl text text colour: White Plate colour: Black" at bounding box center [476, 333] width 170 height 44
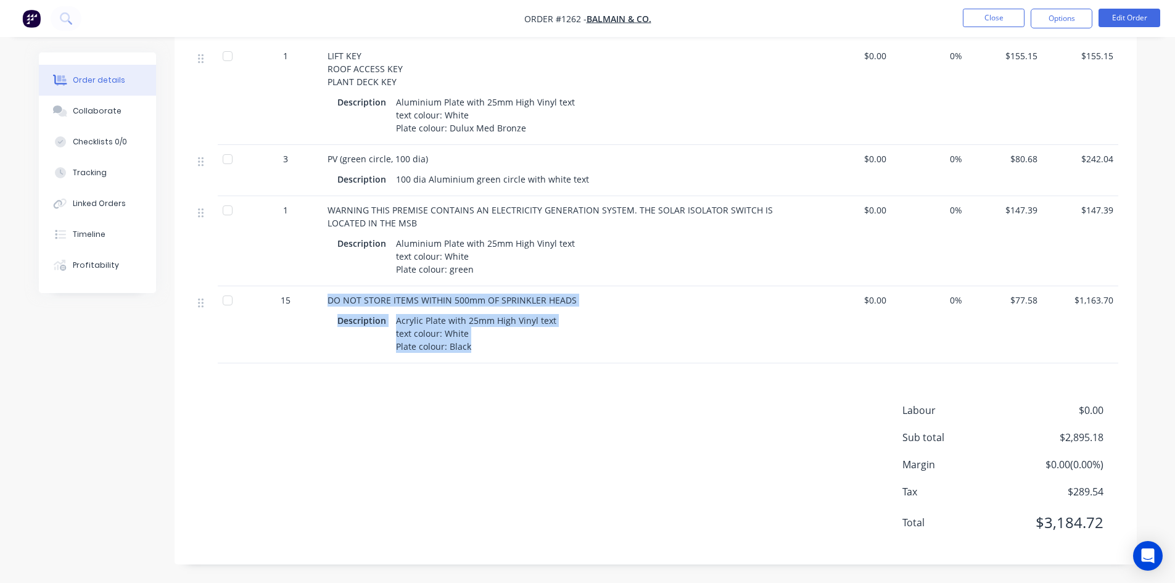
drag, startPoint x: 326, startPoint y: 302, endPoint x: 551, endPoint y: 345, distance: 228.5
click at [551, 345] on div "DO NOT STORE ITEMS WITHIN 500mm OF SPRINKLER HEADS Description Acrylic Plate wi…" at bounding box center [569, 324] width 493 height 77
click at [500, 357] on div "DO NOT STORE ITEMS WITHIN 500mm OF SPRINKLER HEADS Description Acrylic Plate wi…" at bounding box center [569, 324] width 493 height 77
drag, startPoint x: 329, startPoint y: 299, endPoint x: 469, endPoint y: 352, distance: 149.5
click at [469, 352] on div "DO NOT STORE ITEMS WITHIN 500mm OF SPRINKLER HEADS Description Acrylic Plate wi…" at bounding box center [569, 324] width 493 height 77
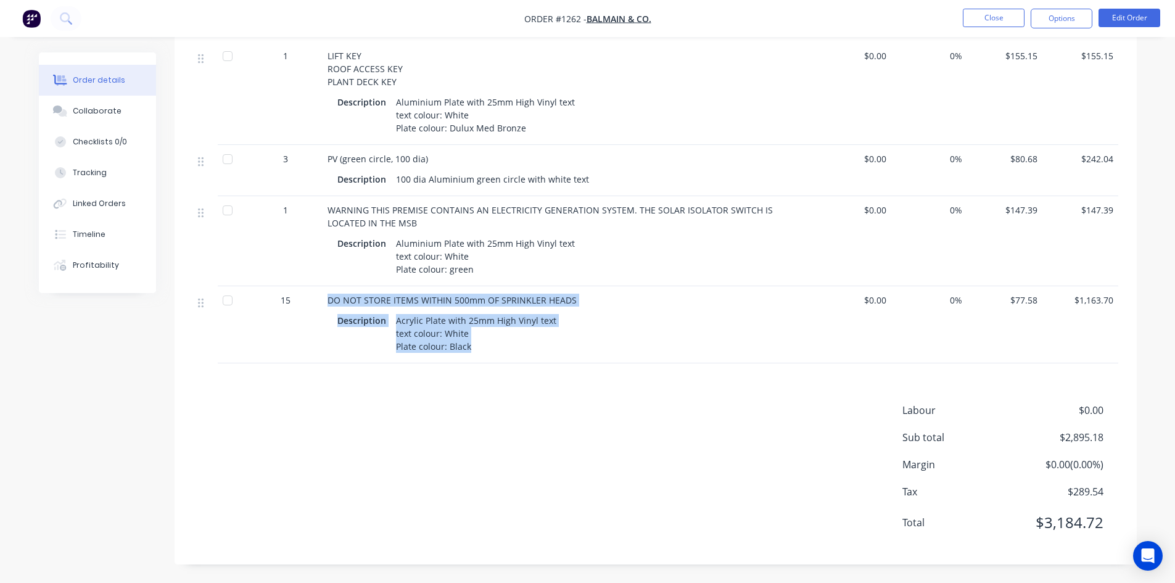
click at [472, 348] on div "Acrylic Plate with 25mm High Vinyl text text colour: White Plate colour: Black" at bounding box center [476, 333] width 170 height 44
drag, startPoint x: 329, startPoint y: 298, endPoint x: 471, endPoint y: 356, distance: 153.8
click at [471, 356] on div "DO NOT STORE ITEMS WITHIN 500mm OF SPRINKLER HEADS Description Acrylic Plate wi…" at bounding box center [569, 324] width 493 height 77
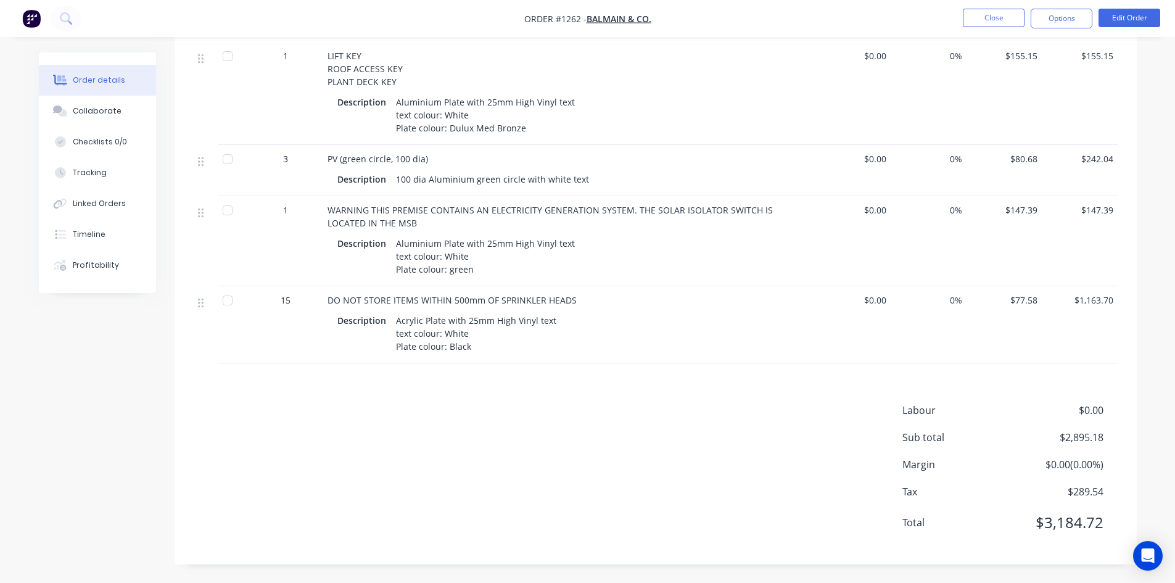
click at [477, 390] on div "Products Estimated quantities Show / Hide columns Qty Cost Markup Price Total 1…" at bounding box center [656, 50] width 962 height 1028
click at [1006, 12] on button "Close" at bounding box center [994, 18] width 62 height 19
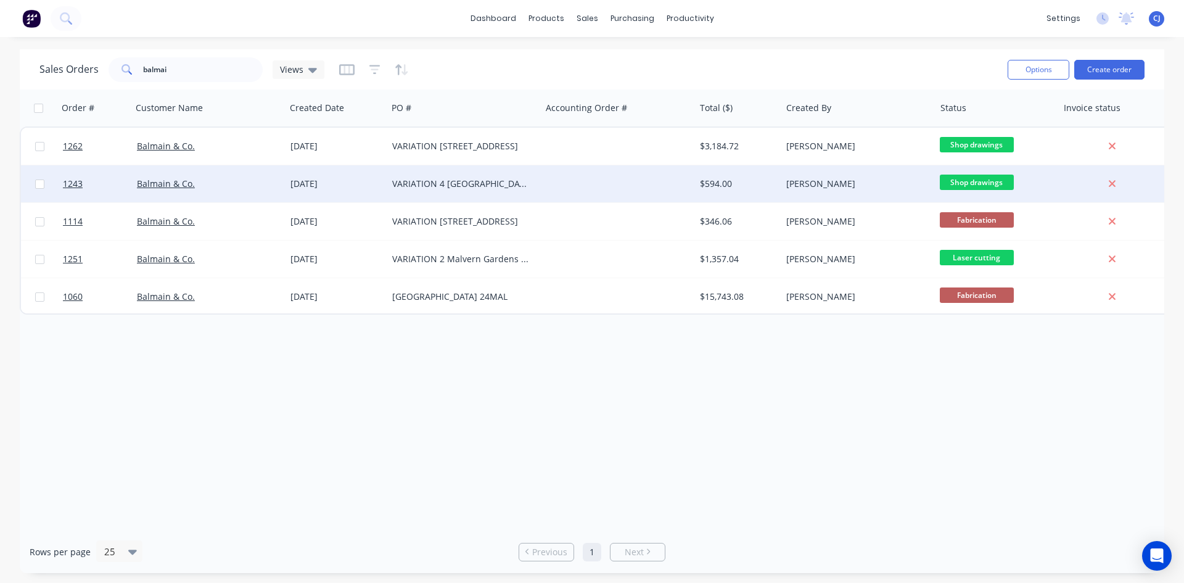
click at [693, 178] on div at bounding box center [618, 183] width 154 height 37
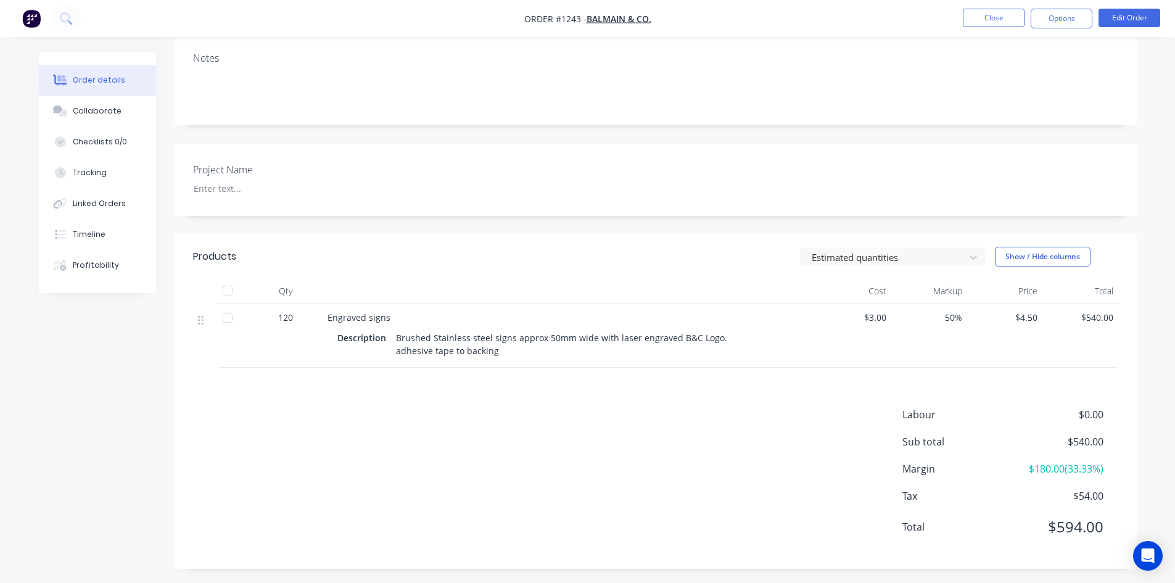
scroll to position [221, 0]
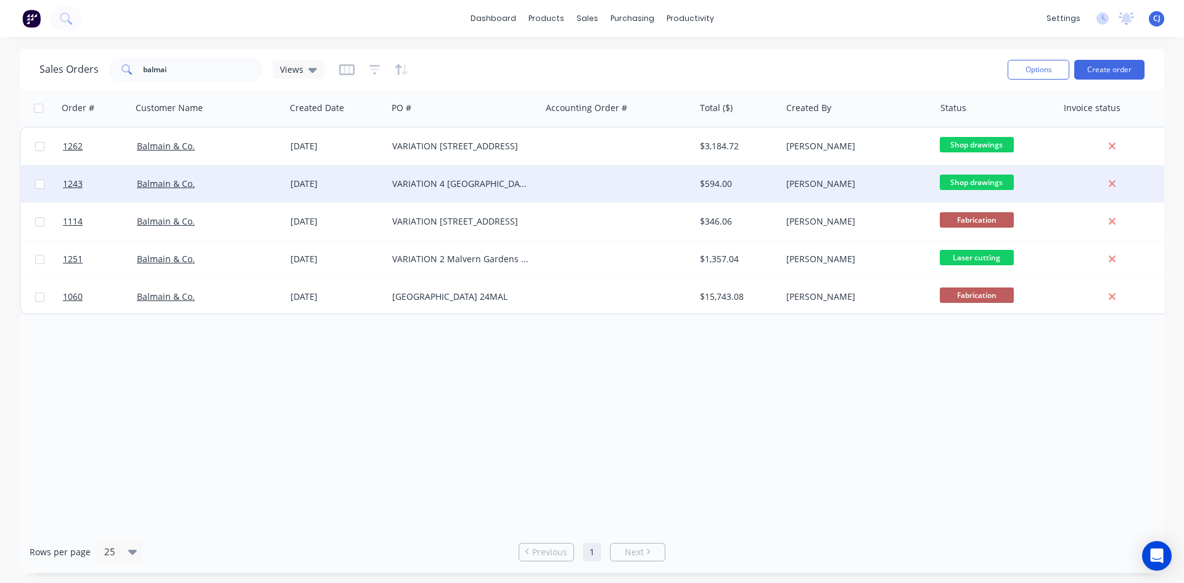
click at [493, 186] on div "VARIATION 4 [GEOGRAPHIC_DATA] - Engraved Signs" at bounding box center [460, 184] width 137 height 12
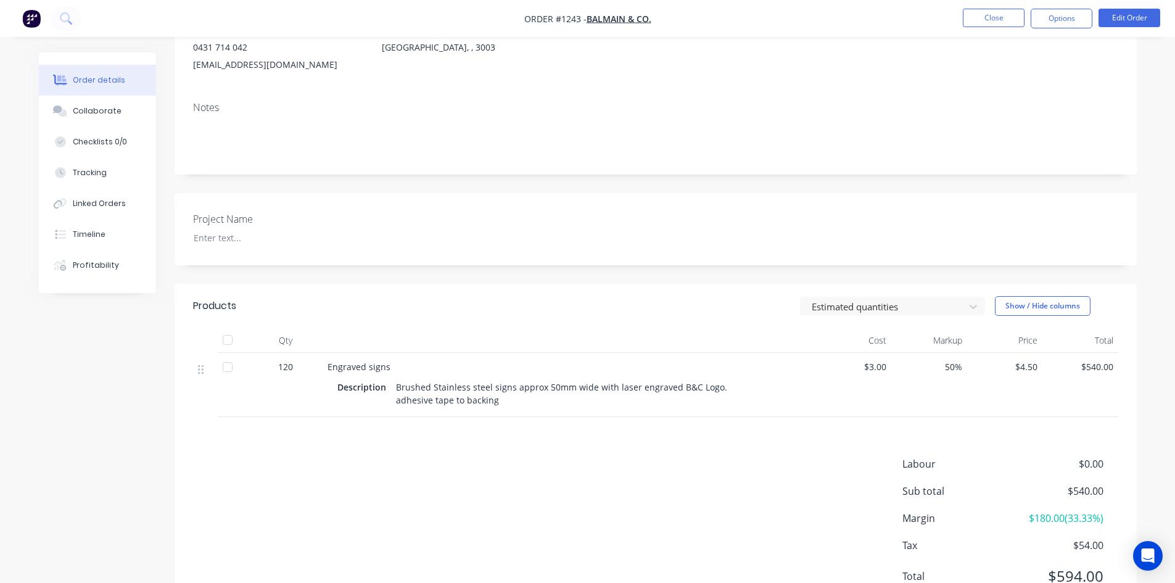
scroll to position [185, 0]
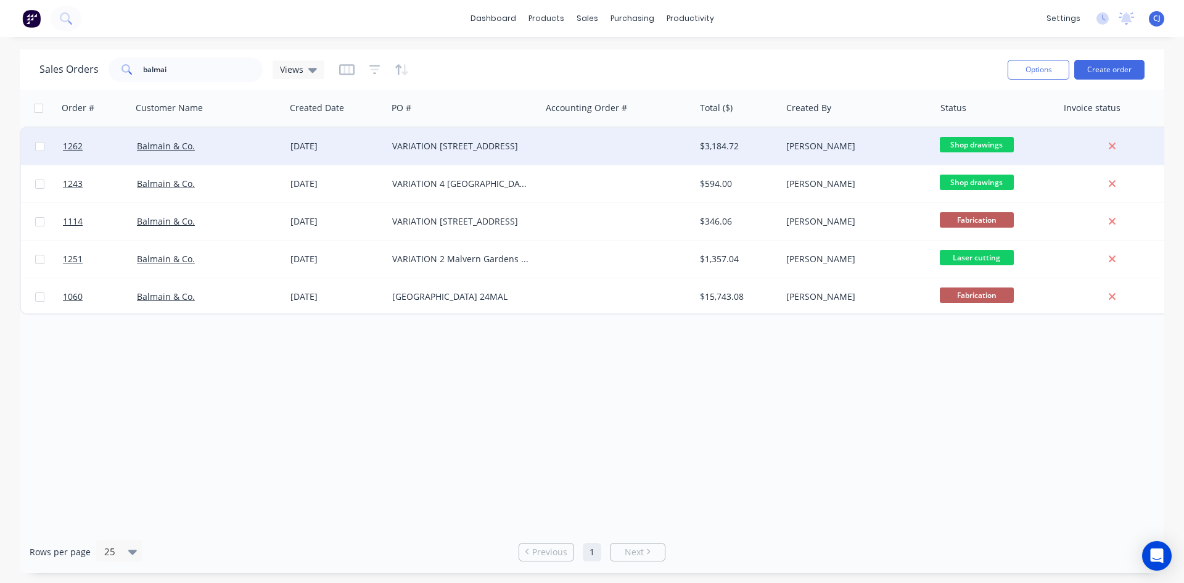
click at [475, 155] on div "VARIATION [STREET_ADDRESS]" at bounding box center [464, 146] width 154 height 37
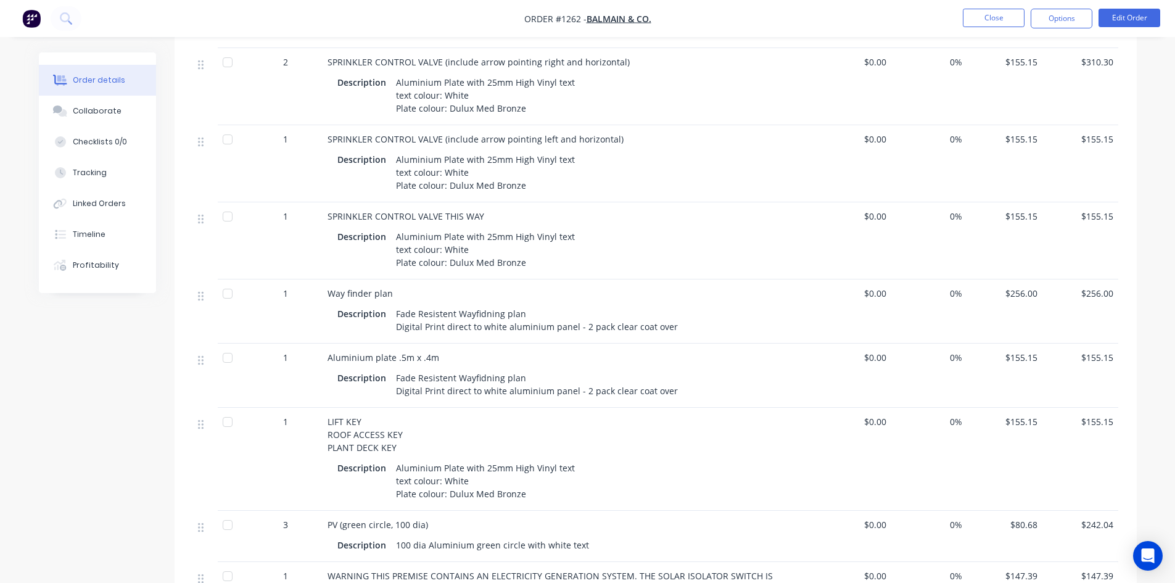
scroll to position [555, 0]
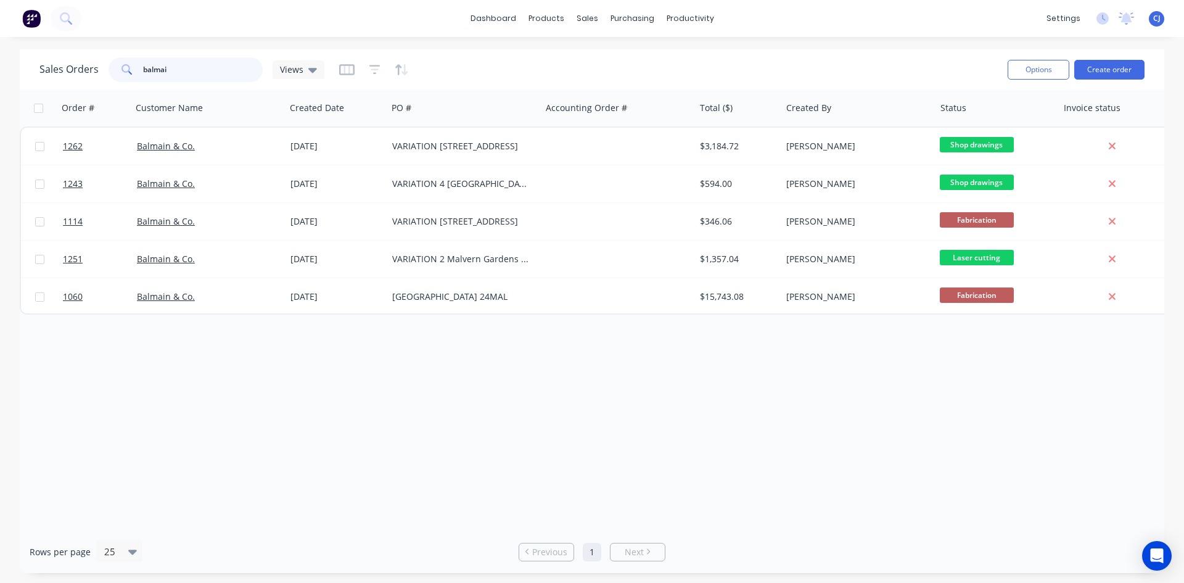
drag, startPoint x: 183, startPoint y: 68, endPoint x: 130, endPoint y: 76, distance: 54.2
click at [130, 76] on div "balmai" at bounding box center [186, 69] width 154 height 25
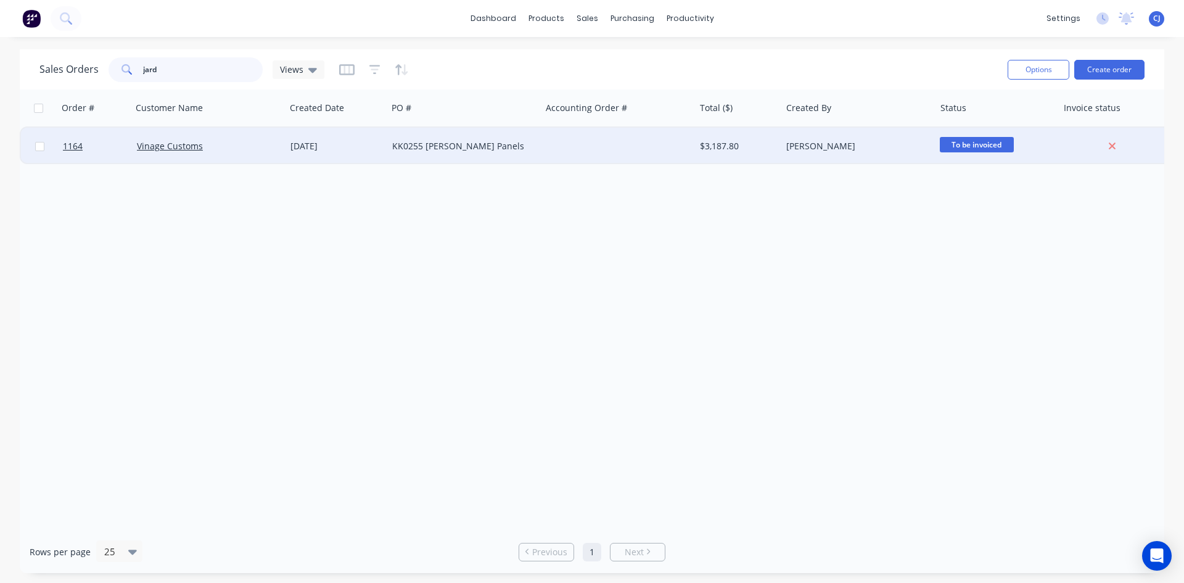
type input "jard"
click at [415, 142] on div "KK0255 [PERSON_NAME] Panels" at bounding box center [460, 146] width 137 height 12
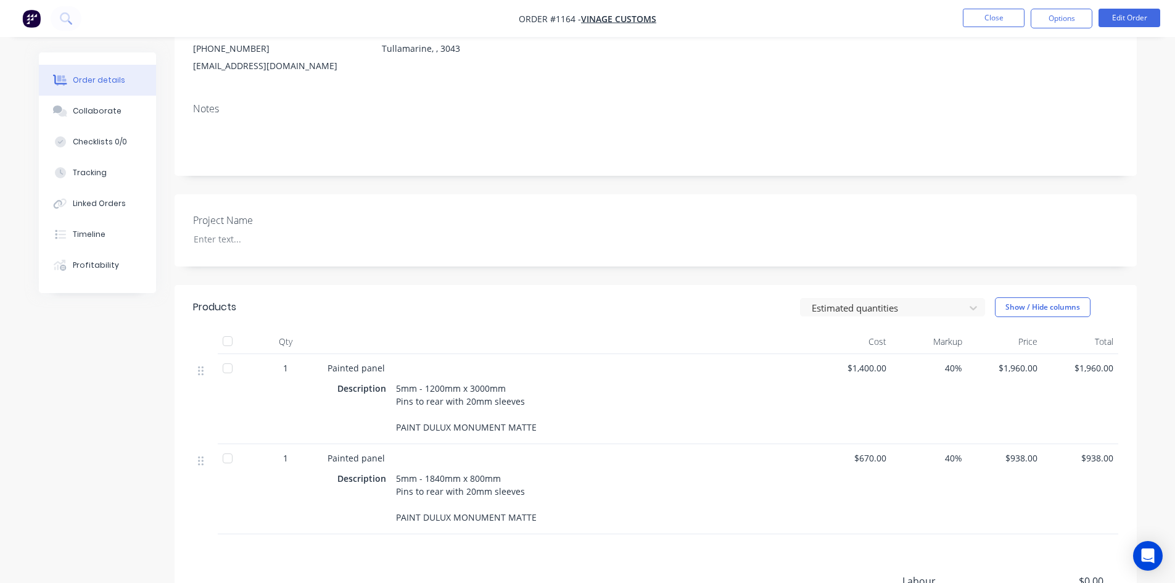
scroll to position [247, 0]
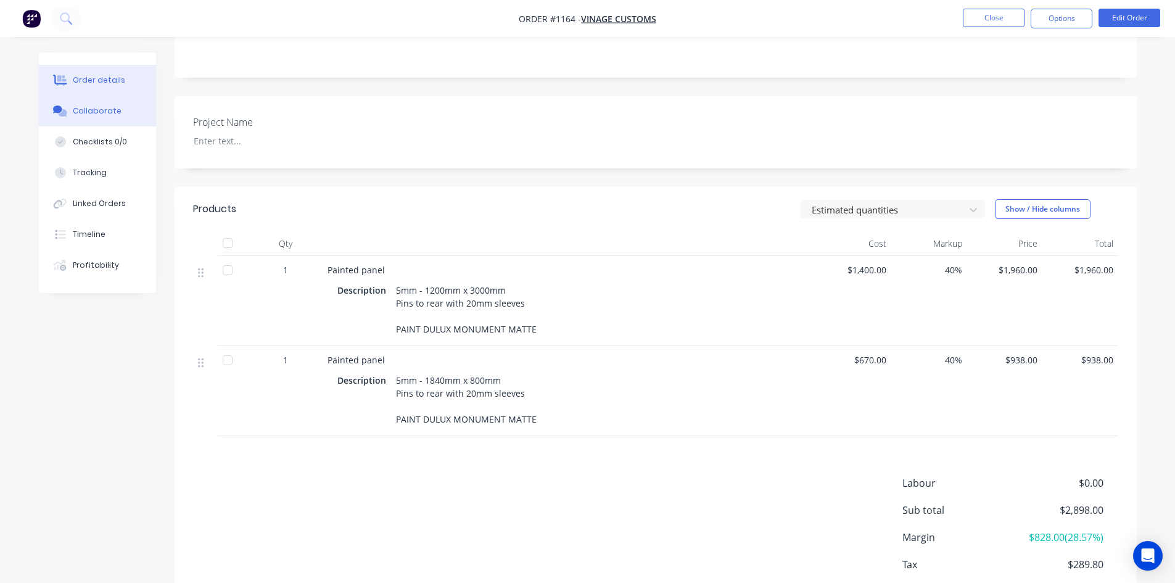
click at [89, 121] on button "Collaborate" at bounding box center [97, 111] width 117 height 31
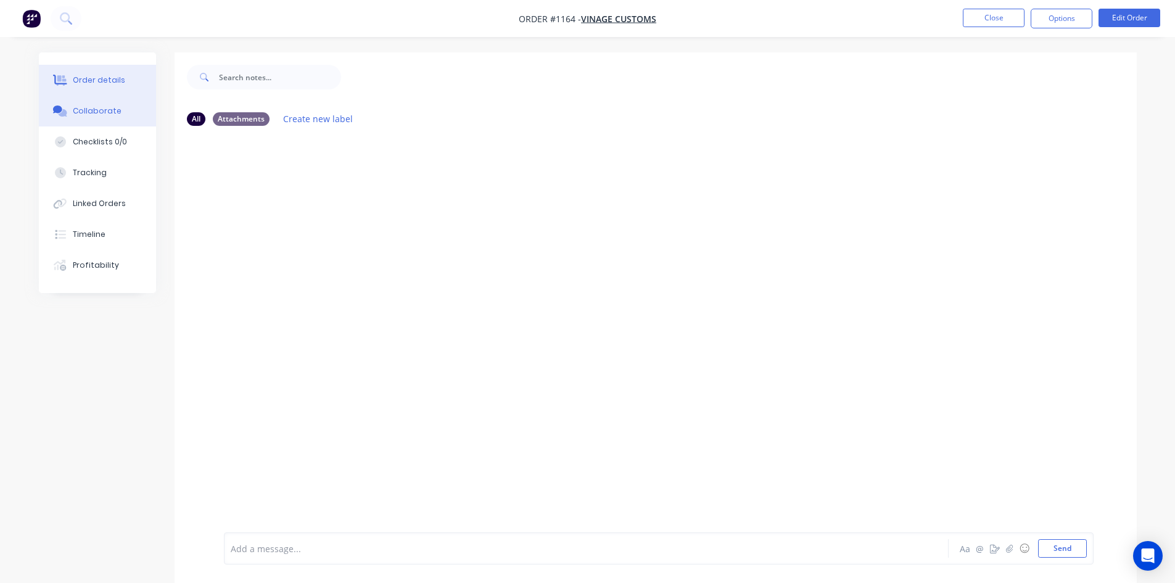
click at [96, 76] on div "Order details" at bounding box center [99, 80] width 52 height 11
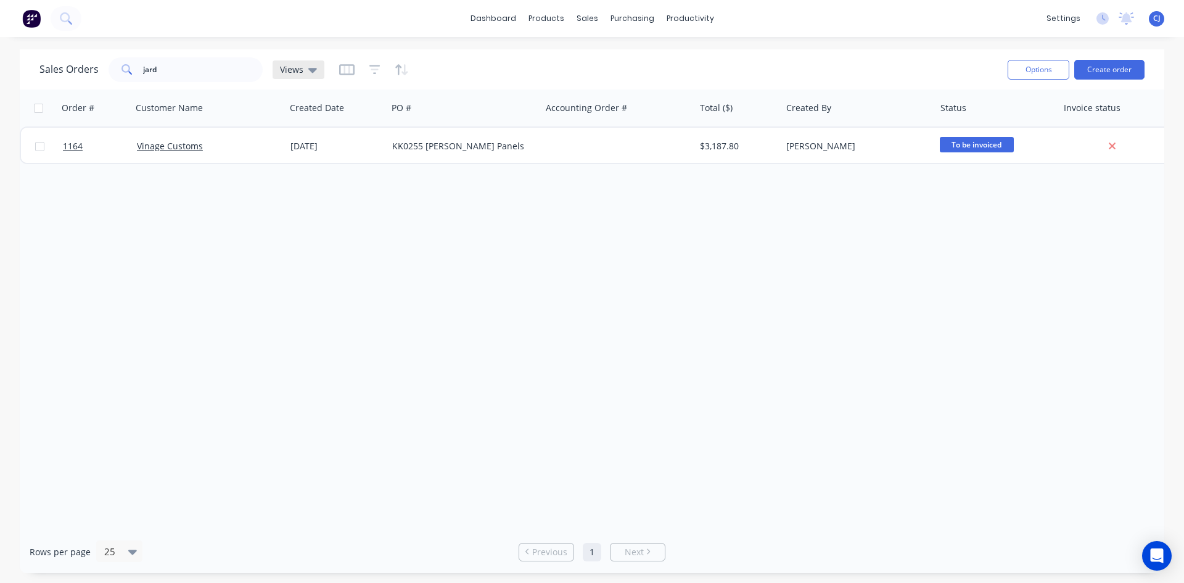
click at [311, 71] on icon at bounding box center [312, 70] width 9 height 5
click at [287, 196] on button "Archive" at bounding box center [346, 199] width 141 height 14
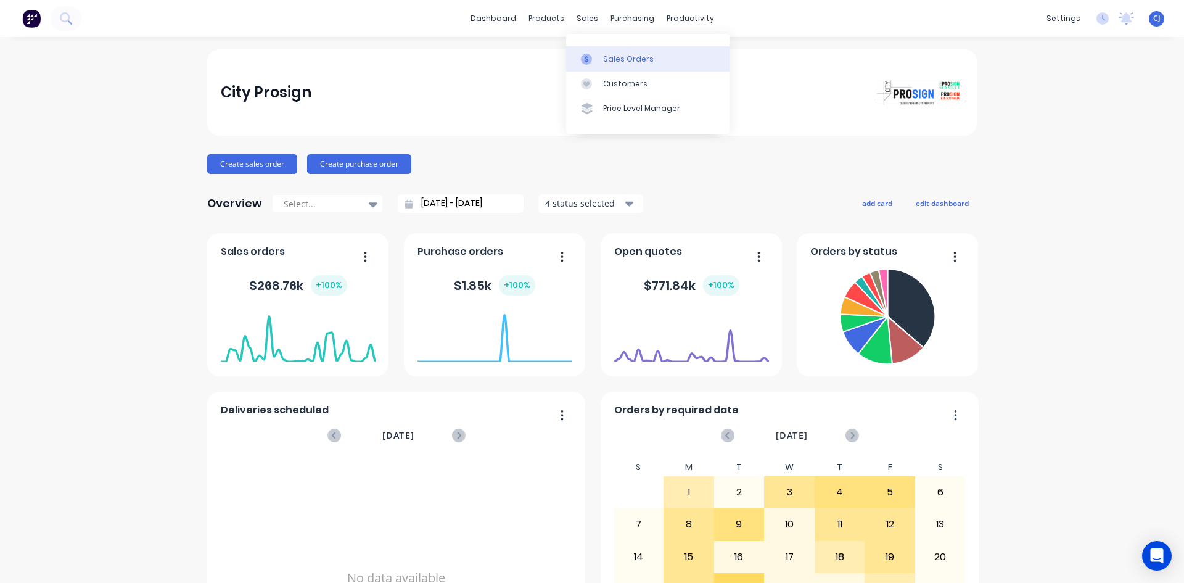
click at [590, 56] on icon at bounding box center [586, 59] width 11 height 11
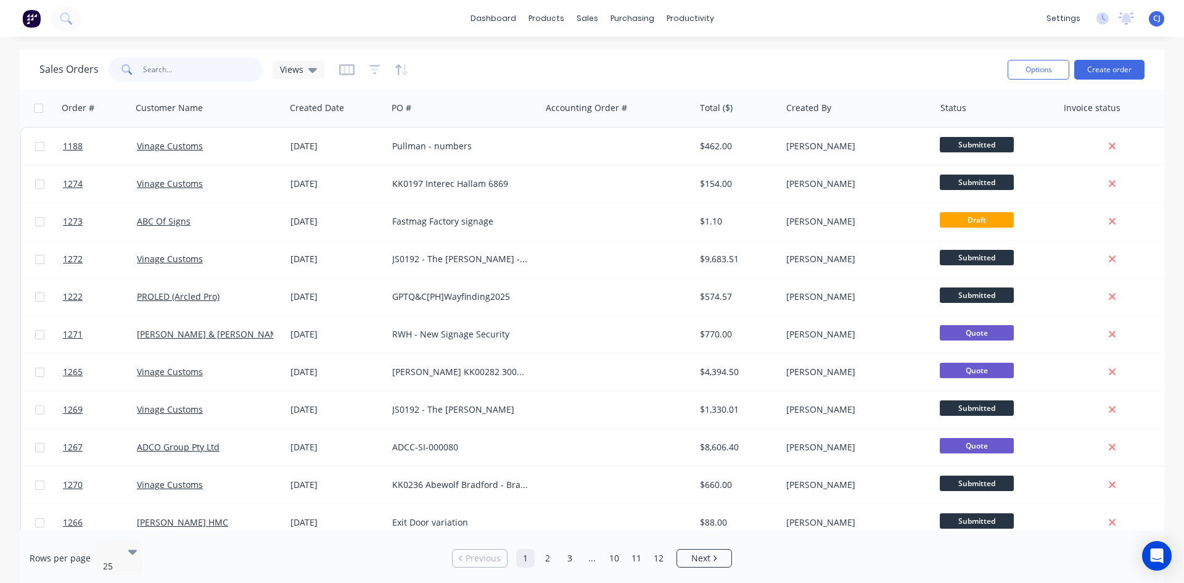
click at [189, 70] on input "text" at bounding box center [203, 69] width 120 height 25
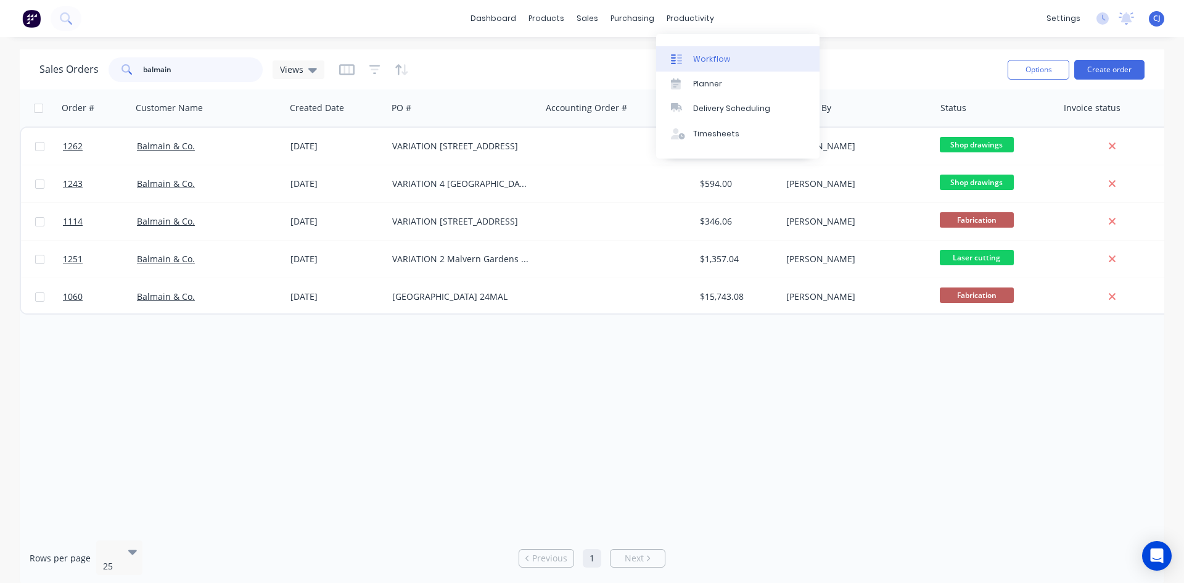
type input "balmain"
click at [681, 52] on link "Workflow" at bounding box center [737, 58] width 163 height 25
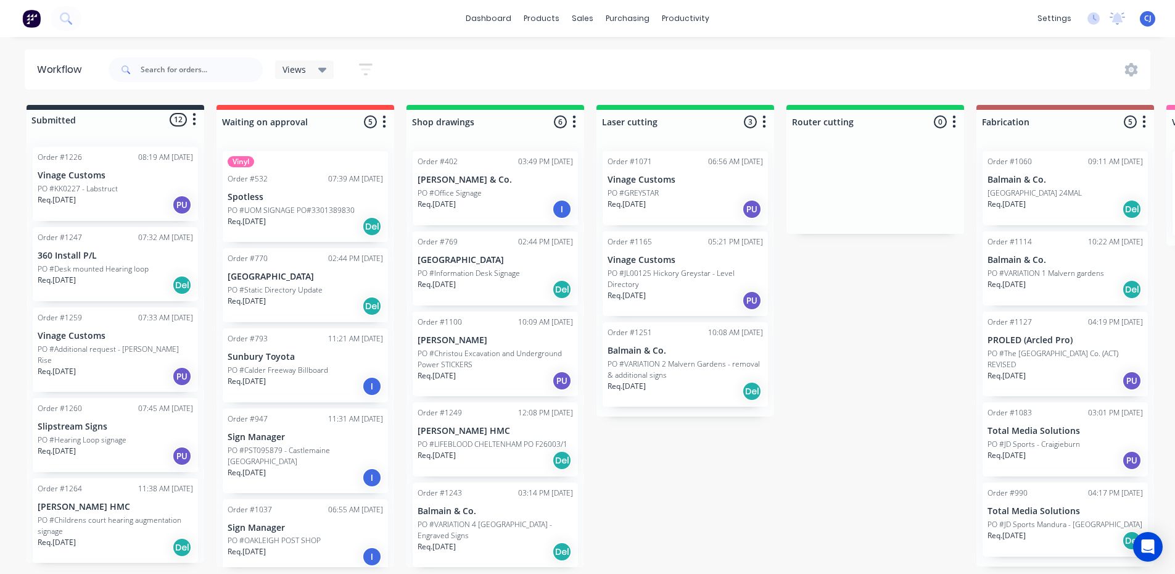
click at [91, 184] on p "PO #KK0227 - Labstruct" at bounding box center [78, 188] width 80 height 11
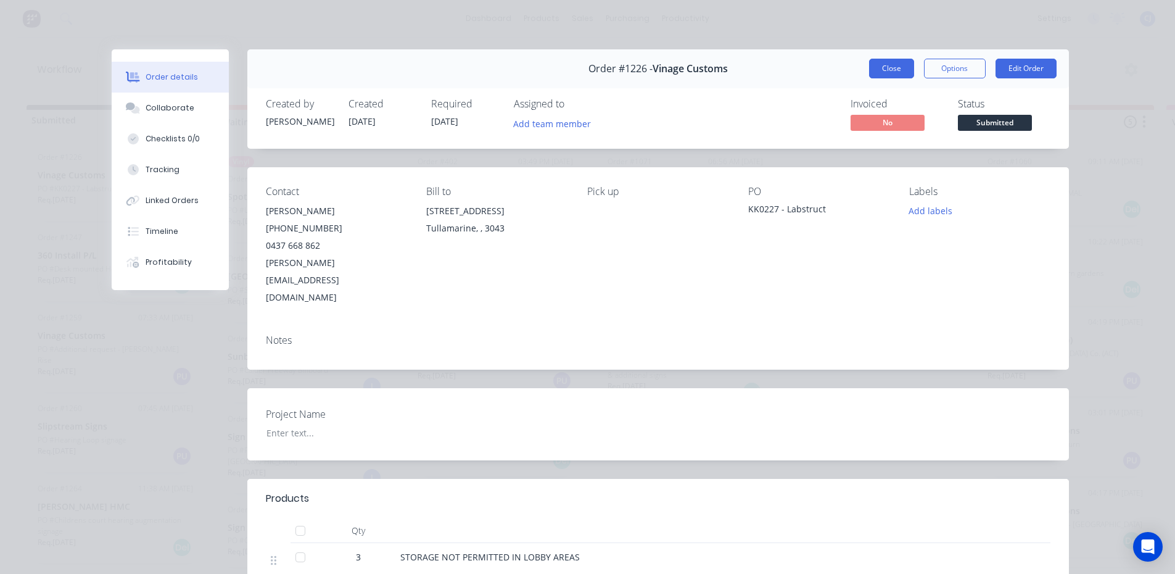
click at [874, 65] on button "Close" at bounding box center [891, 69] width 45 height 20
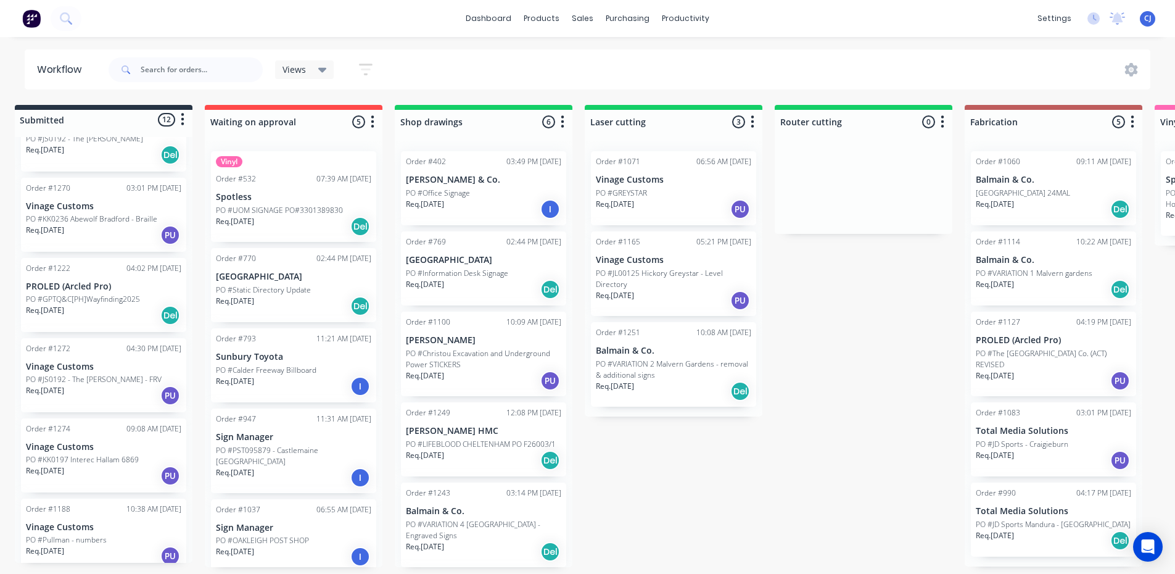
scroll to position [0, 17]
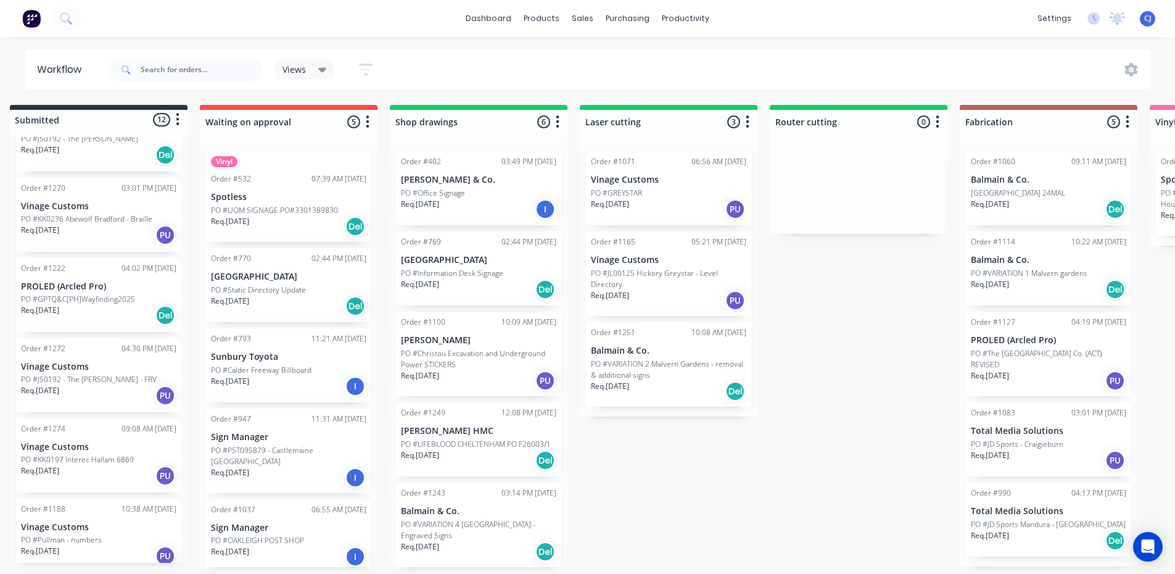
click at [267, 220] on div "Req. 30/04/25 Del" at bounding box center [288, 226] width 155 height 21
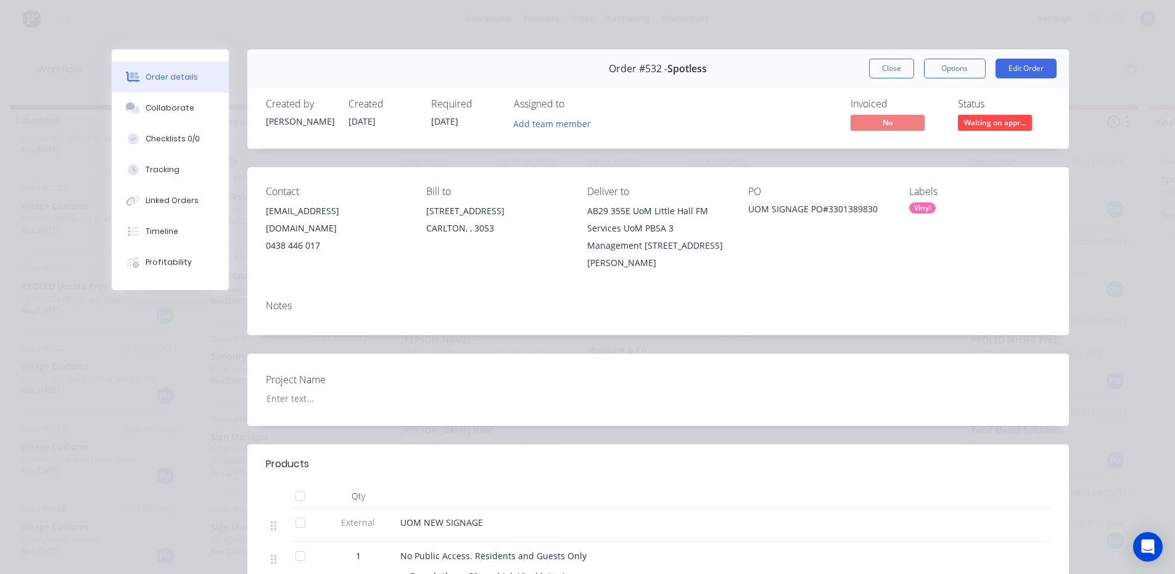
click at [884, 68] on button "Close" at bounding box center [891, 69] width 45 height 20
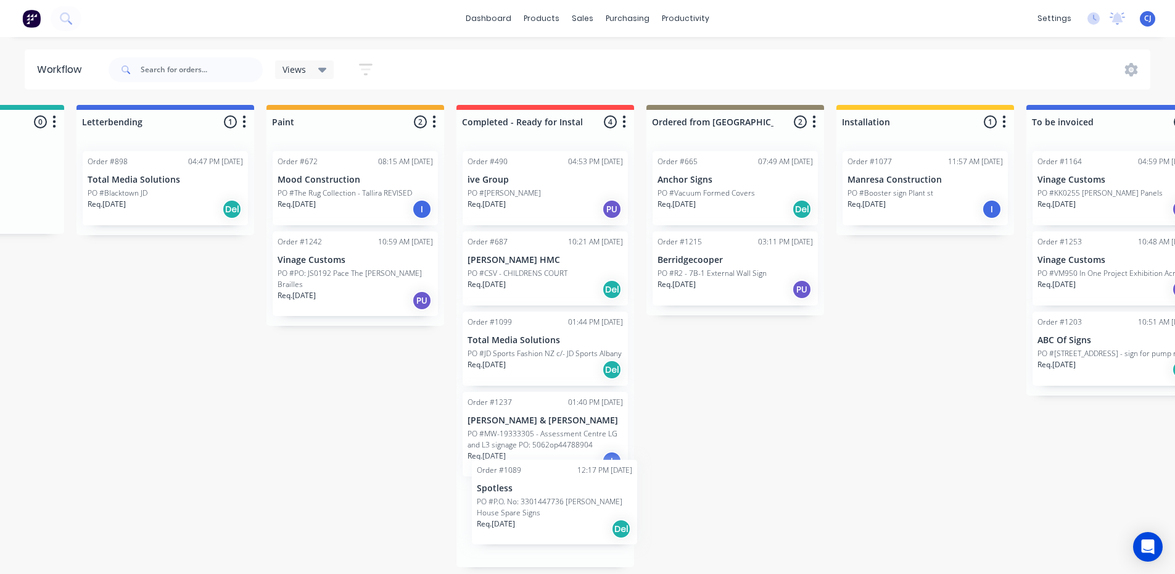
scroll to position [10, 0]
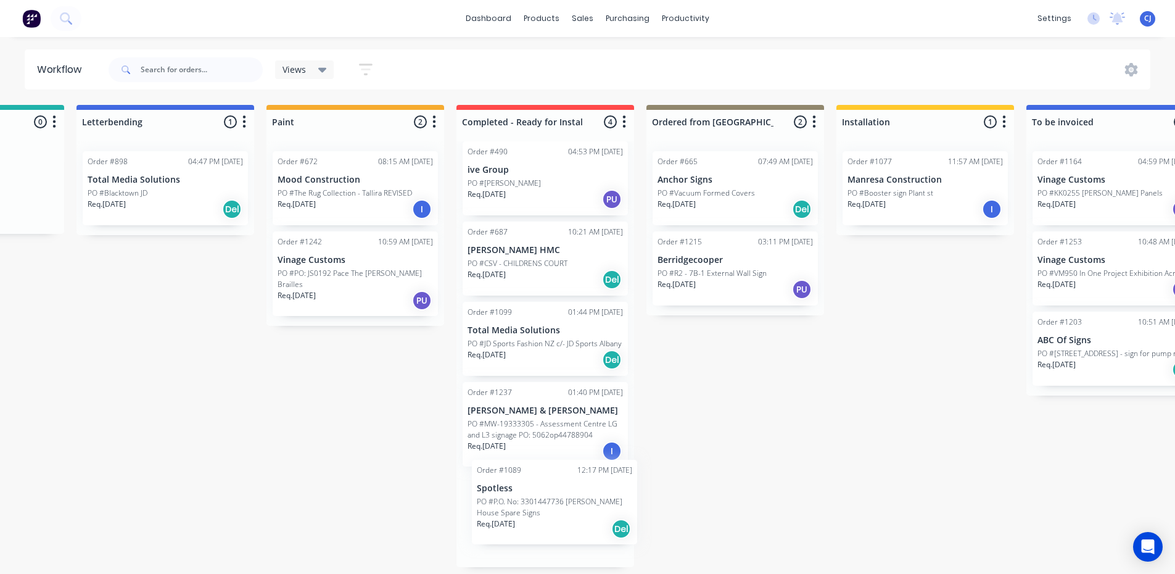
drag, startPoint x: 338, startPoint y: 191, endPoint x: 535, endPoint y: 506, distance: 371.3
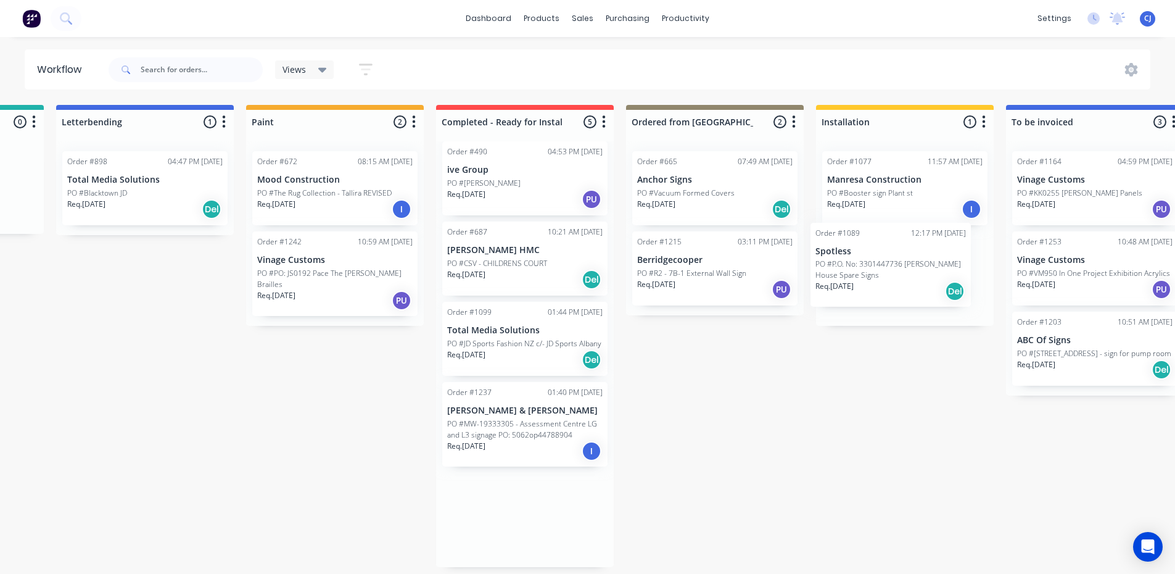
drag, startPoint x: 510, startPoint y: 532, endPoint x: 858, endPoint y: 274, distance: 433.4
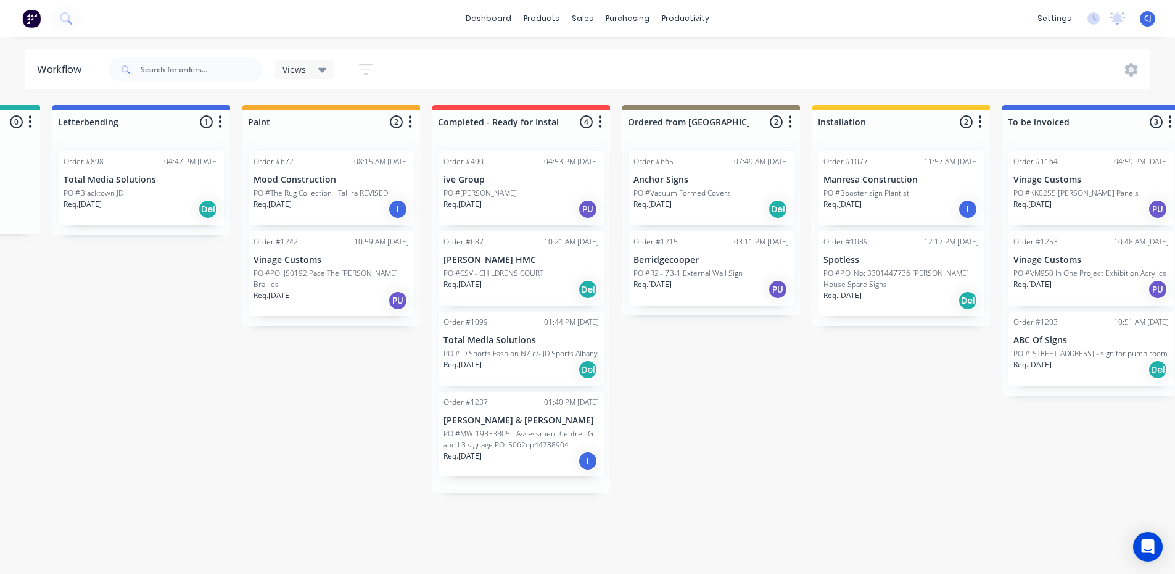
scroll to position [0, 0]
